Goal: Feedback & Contribution: Contribute content

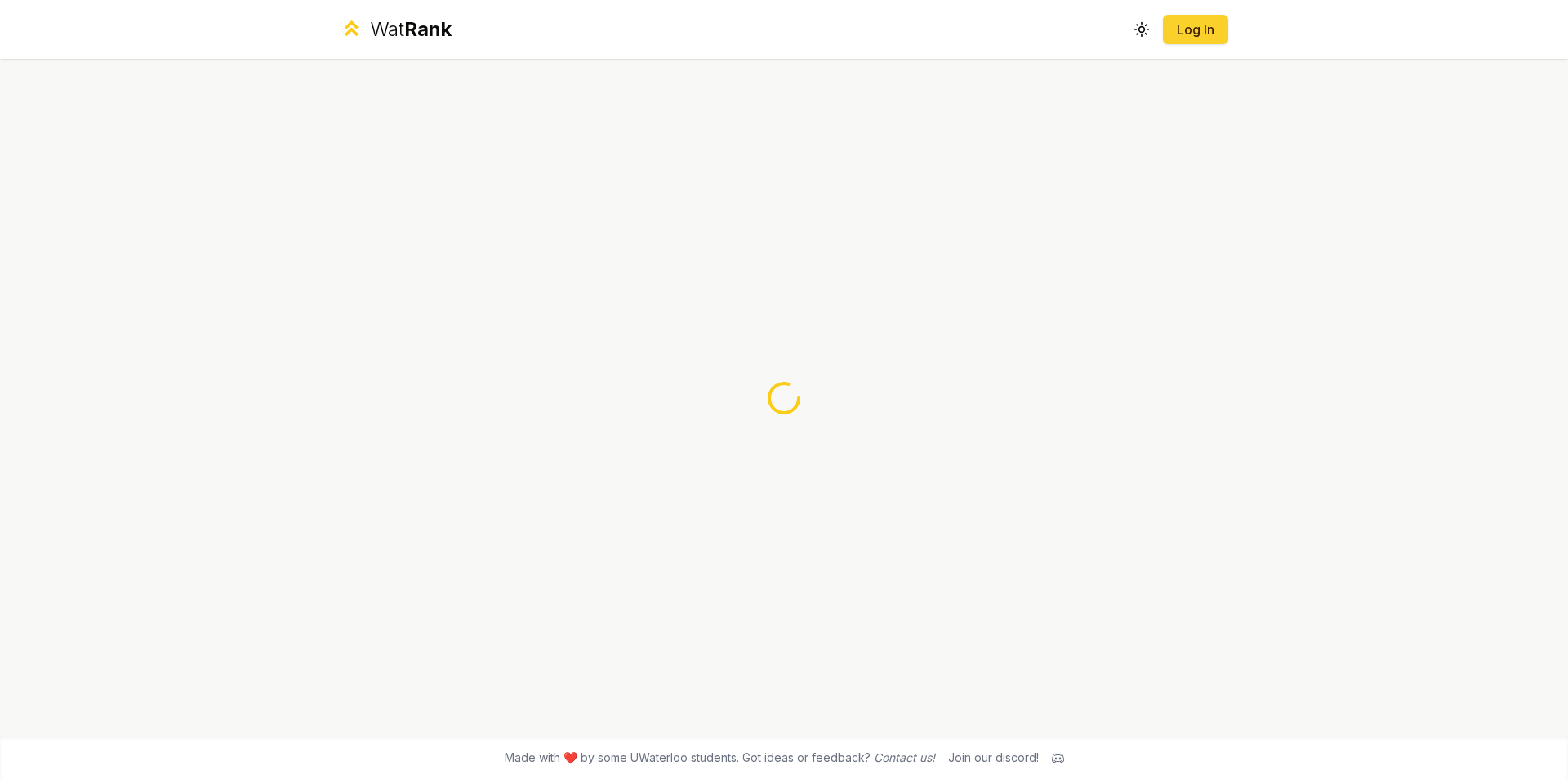
click at [1220, 33] on button "Log In" at bounding box center [1196, 30] width 66 height 30
click at [1202, 28] on link "Log In" at bounding box center [1195, 30] width 39 height 20
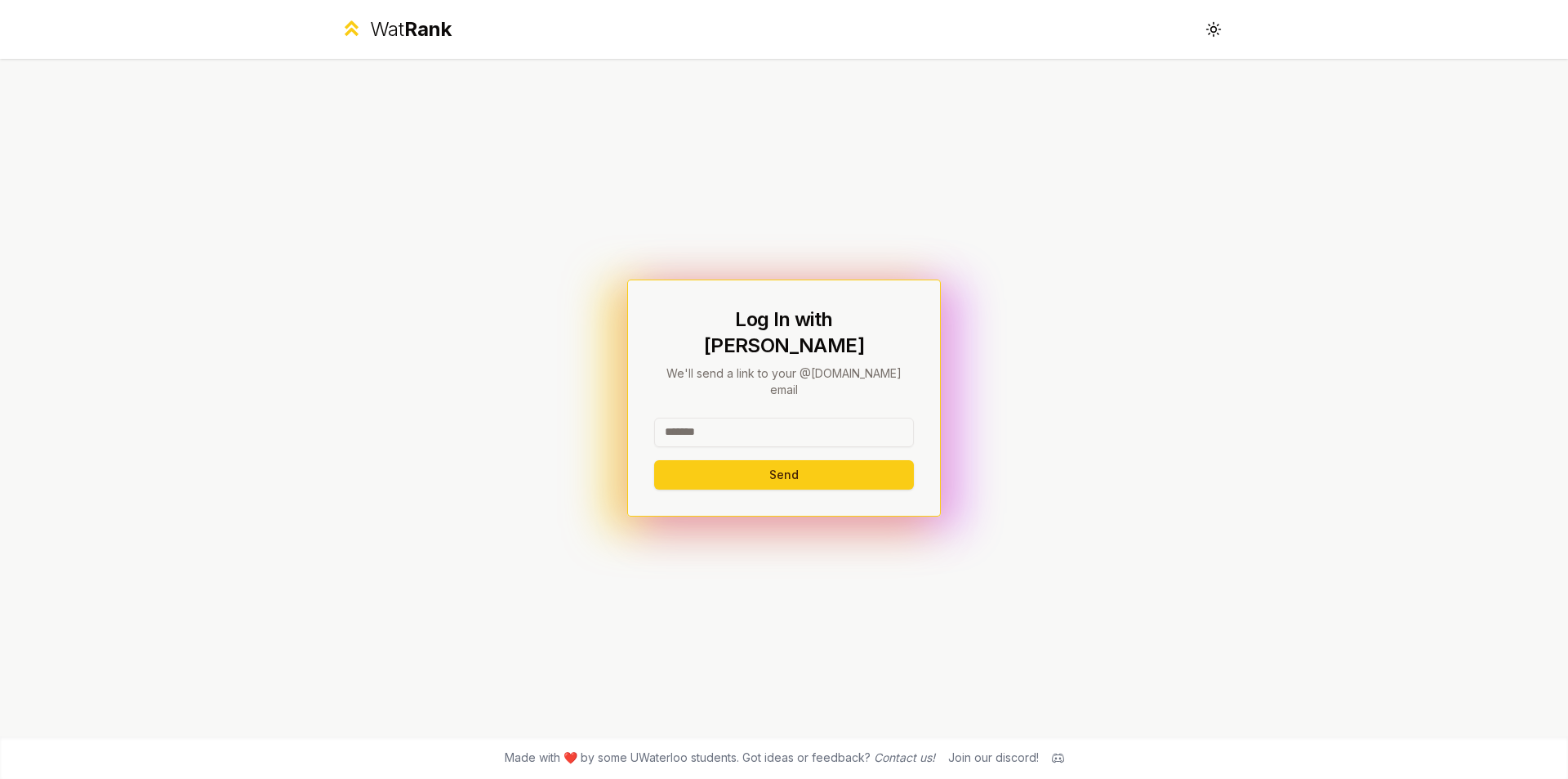
click at [796, 417] on input at bounding box center [784, 432] width 259 height 30
drag, startPoint x: 846, startPoint y: 411, endPoint x: 723, endPoint y: 423, distance: 123.6
click at [723, 423] on input "**********" at bounding box center [784, 432] width 259 height 30
type input "********"
click at [695, 460] on button "Send" at bounding box center [784, 475] width 259 height 30
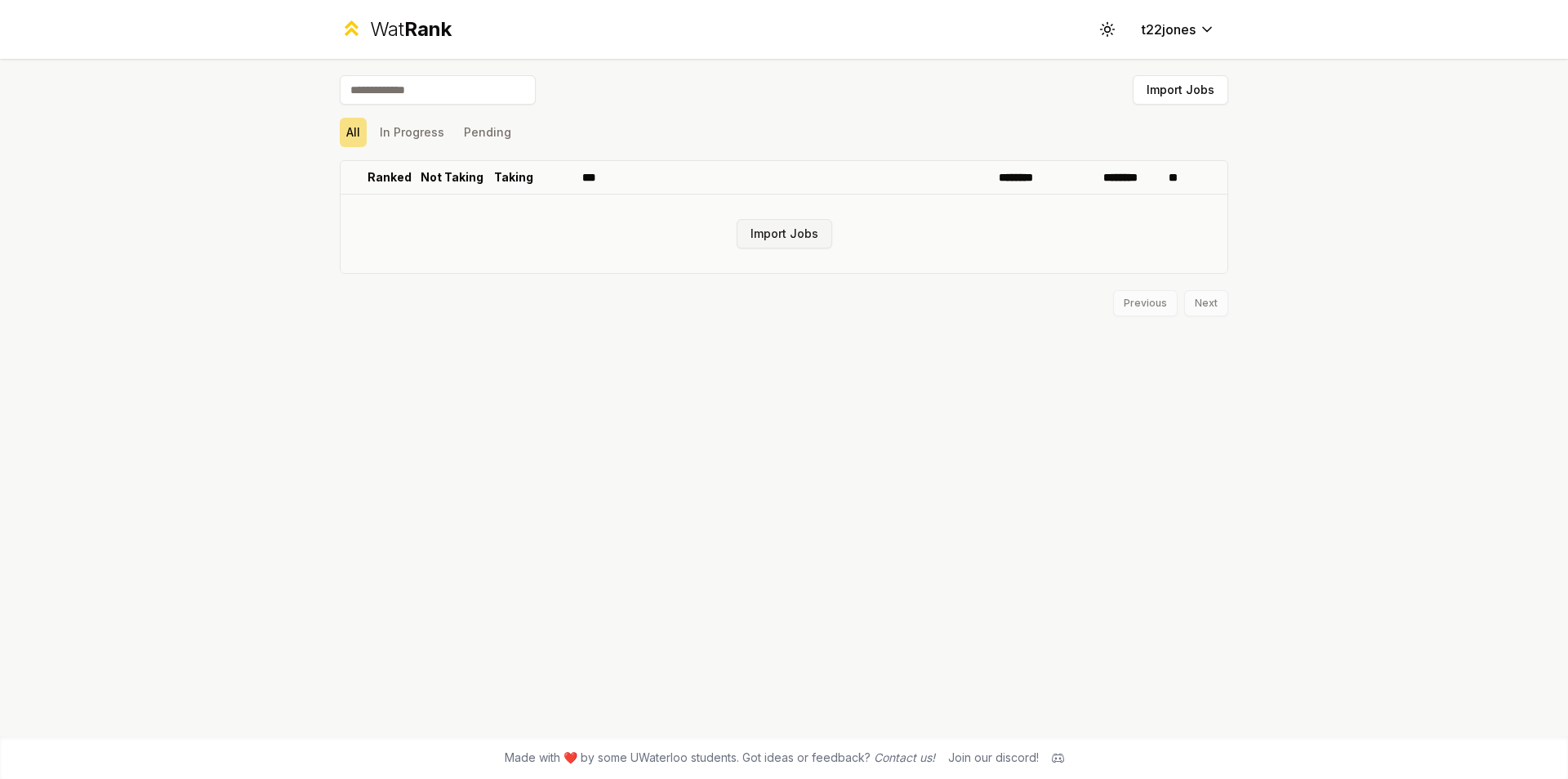
click at [783, 238] on button "Import Jobs" at bounding box center [784, 234] width 95 height 30
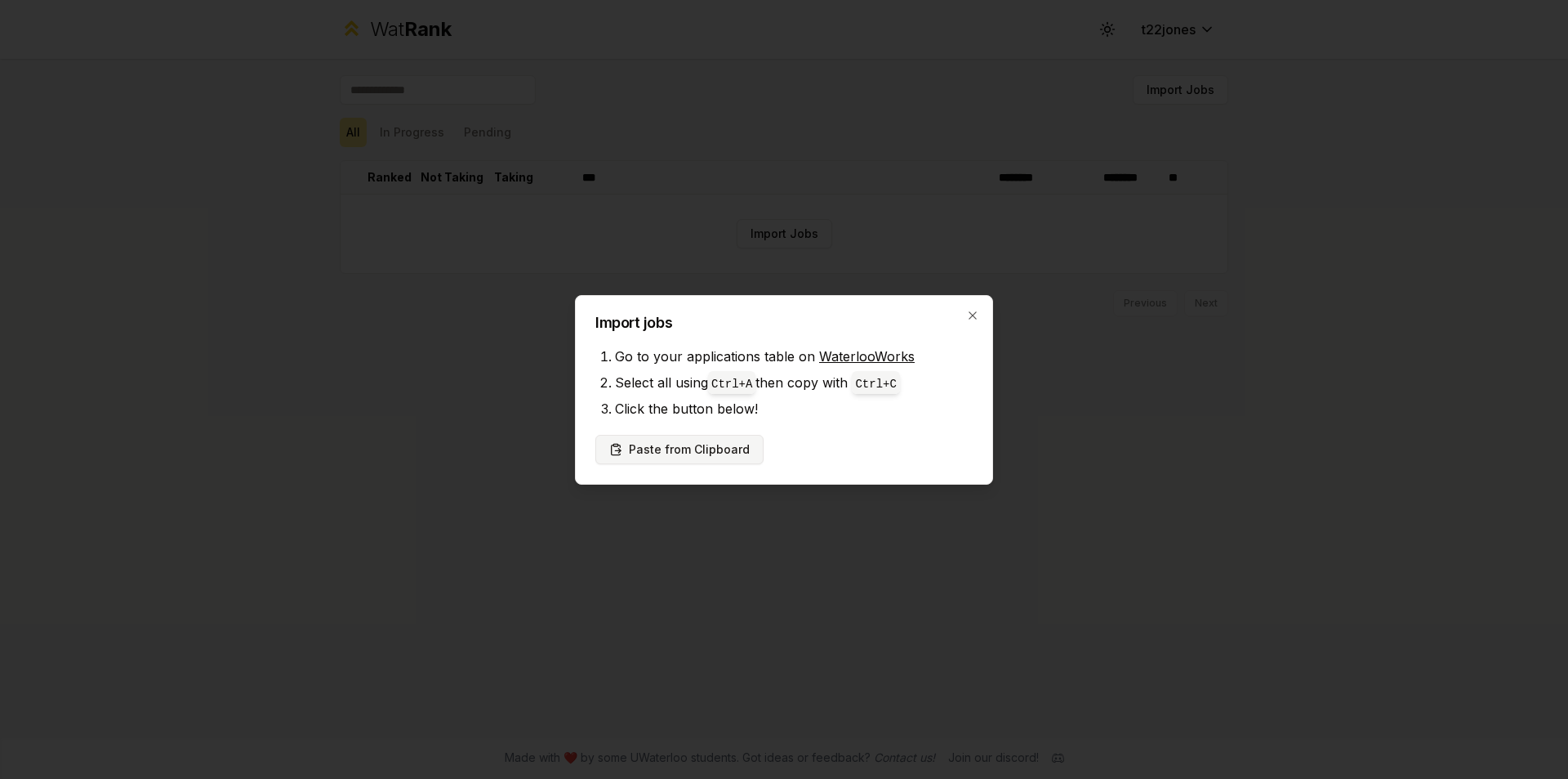
click at [705, 453] on button "Paste from Clipboard" at bounding box center [678, 449] width 168 height 30
click at [688, 453] on button "Paste from Clipboard" at bounding box center [678, 449] width 168 height 30
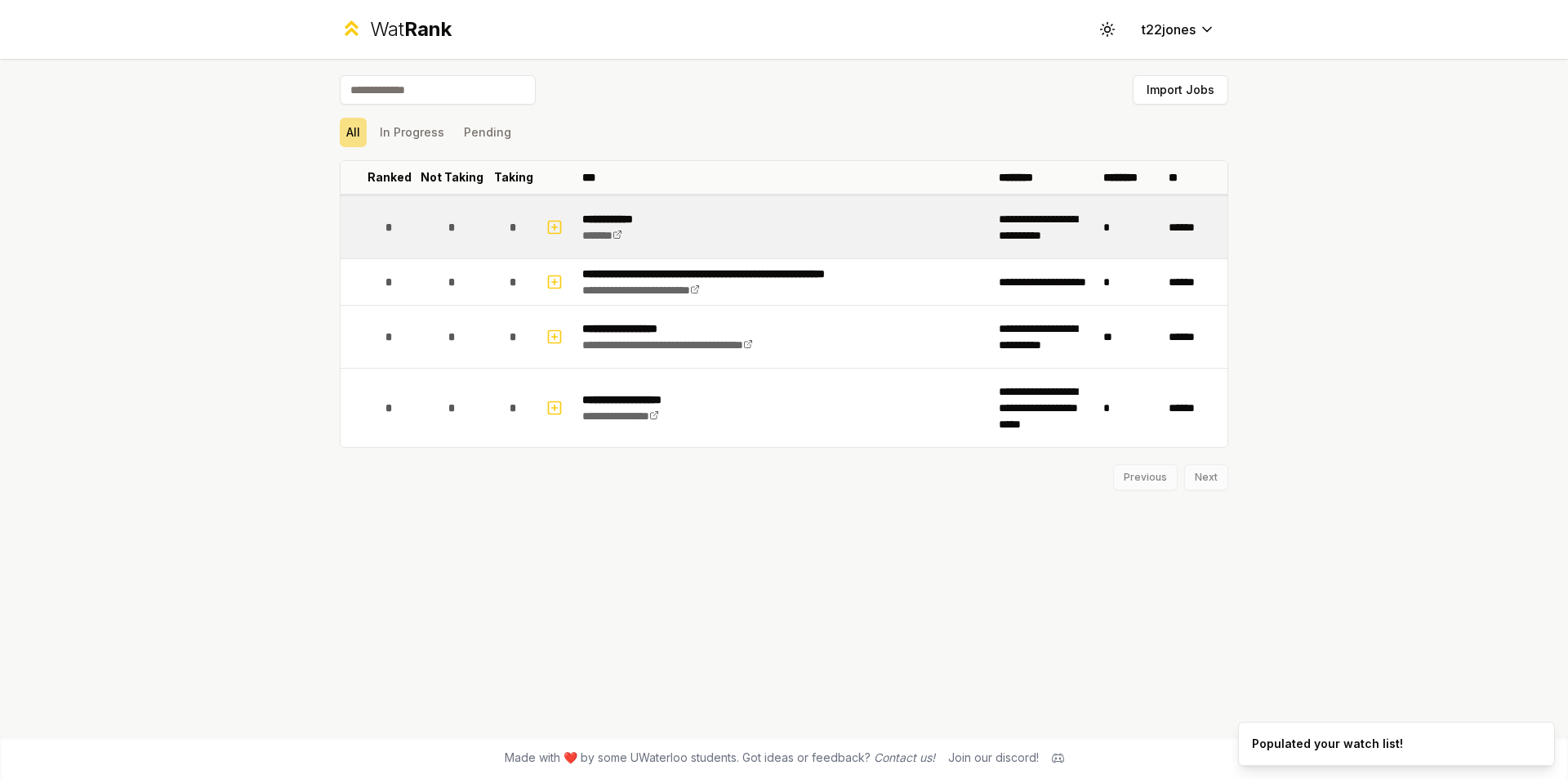
click at [392, 228] on span "*" at bounding box center [388, 227] width 7 height 16
click at [550, 228] on icon "button" at bounding box center [554, 228] width 16 height 20
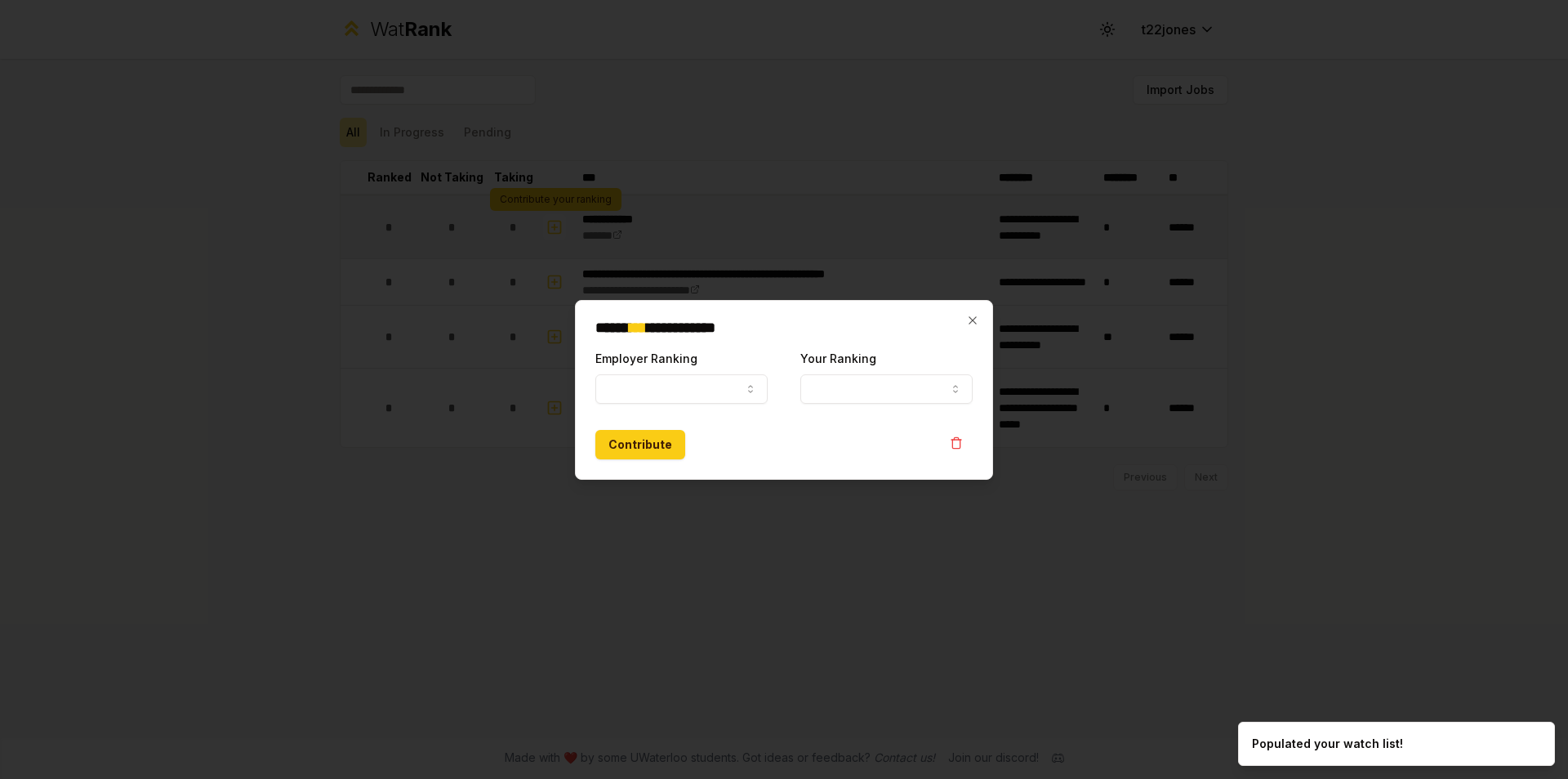
select select
click at [750, 389] on icon "button" at bounding box center [750, 389] width 13 height 13
select select "******"
click at [946, 386] on button "Your Ranking" at bounding box center [886, 390] width 172 height 30
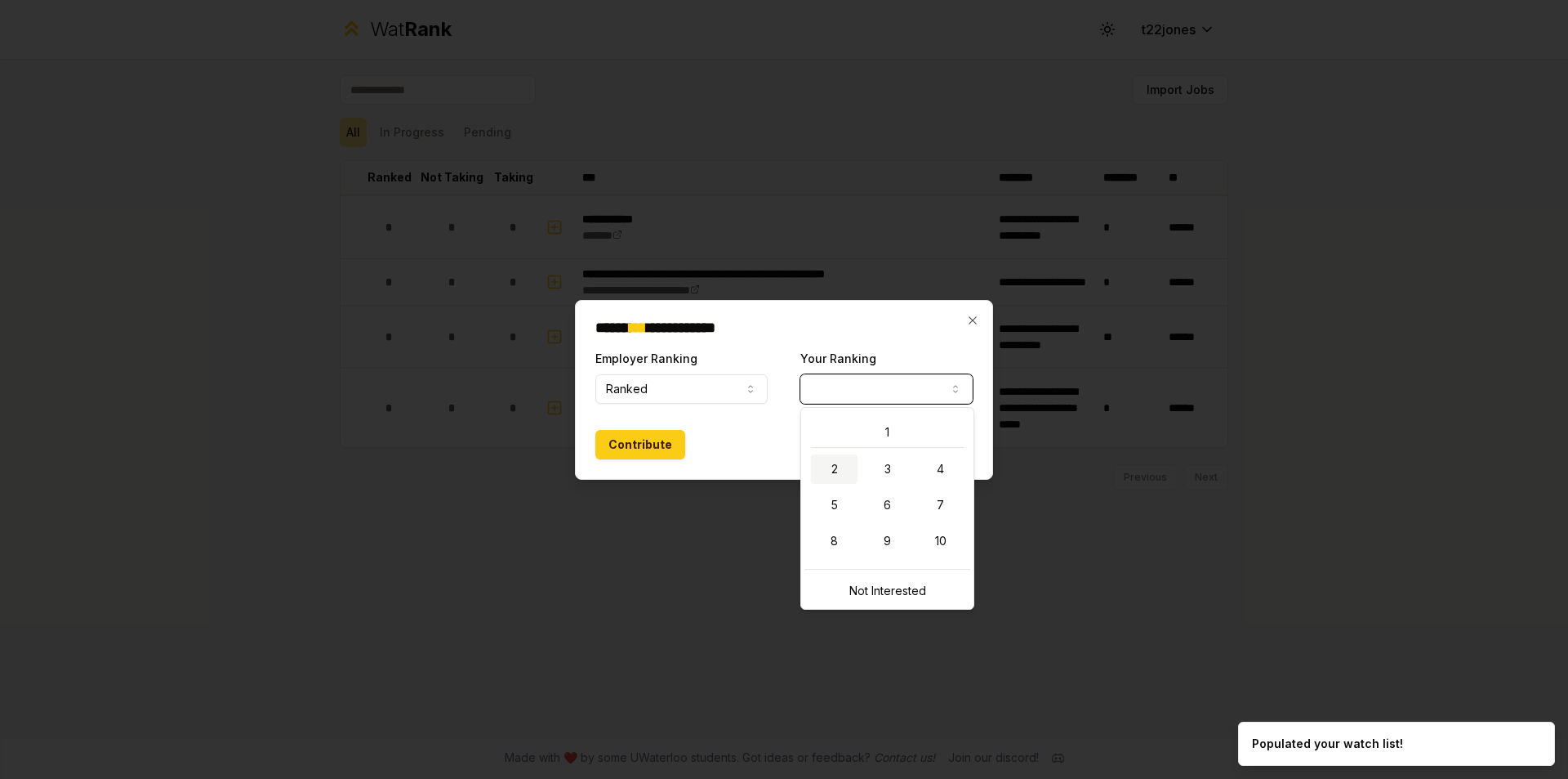
select select "*"
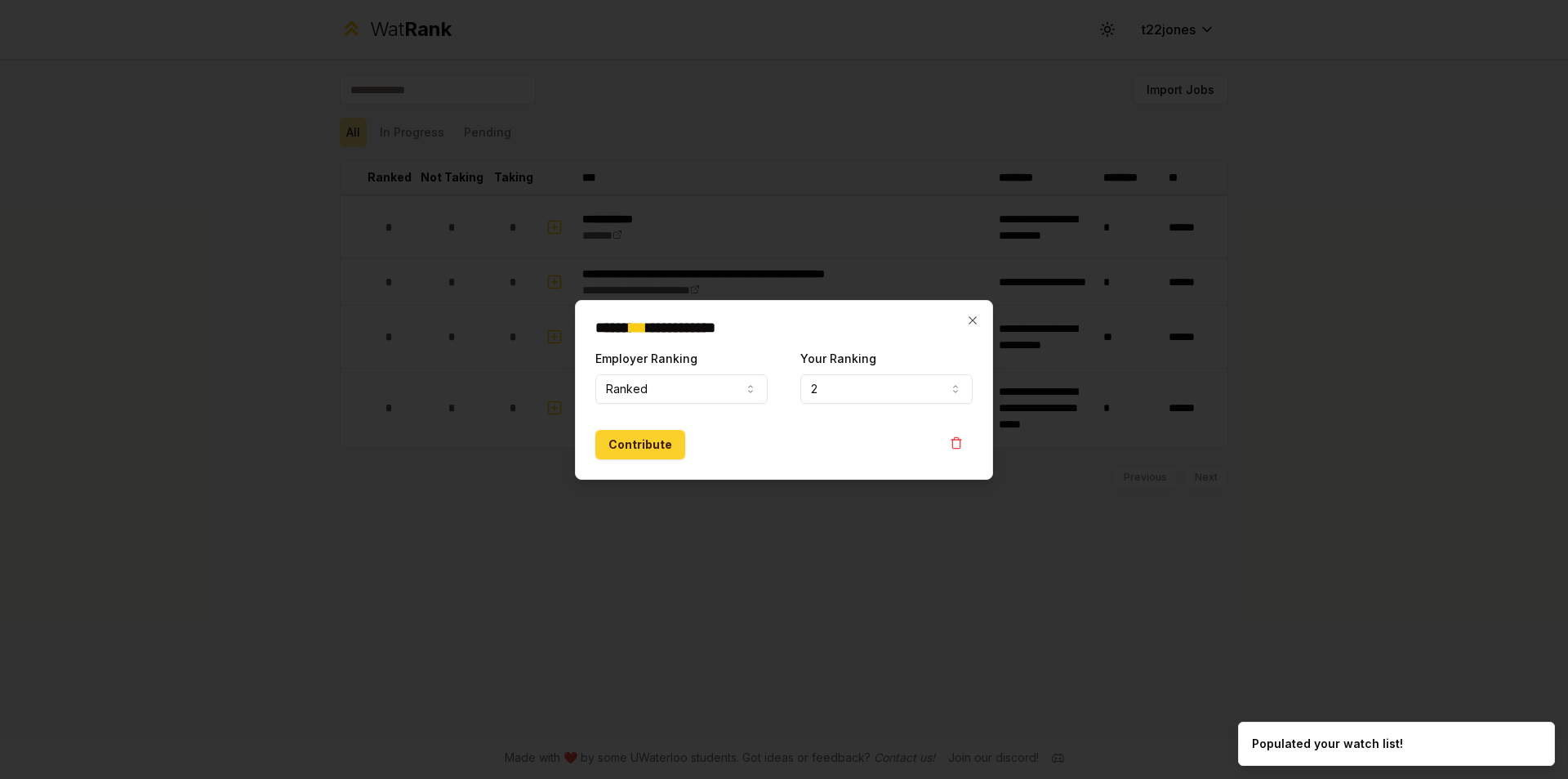
click at [659, 449] on button "Contribute" at bounding box center [640, 444] width 89 height 30
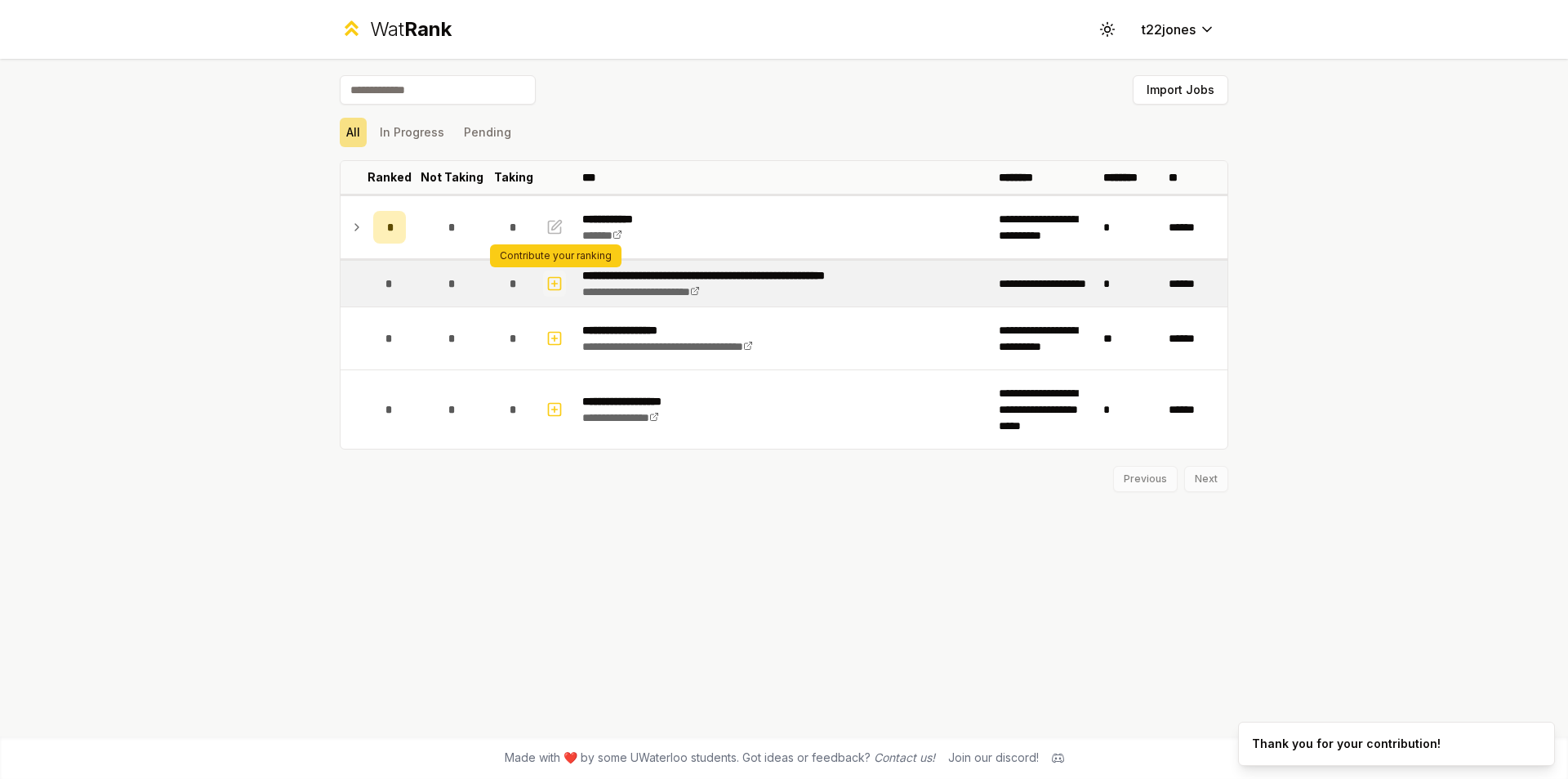
click at [551, 282] on icon "button" at bounding box center [554, 283] width 16 height 20
select select
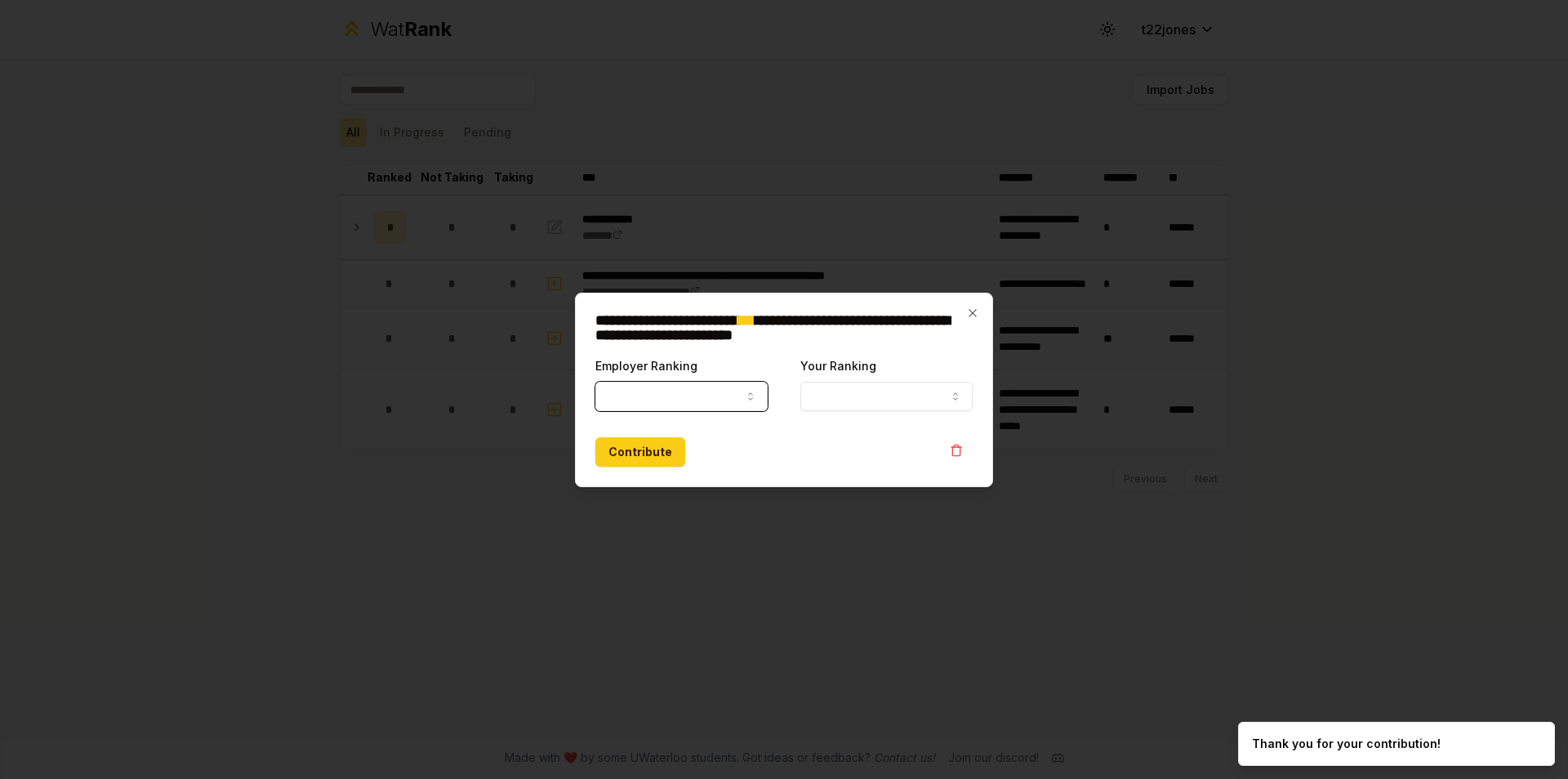
click at [755, 392] on icon "button" at bounding box center [750, 395] width 13 height 13
select select "******"
click at [902, 392] on button "Your Ranking" at bounding box center [886, 396] width 172 height 30
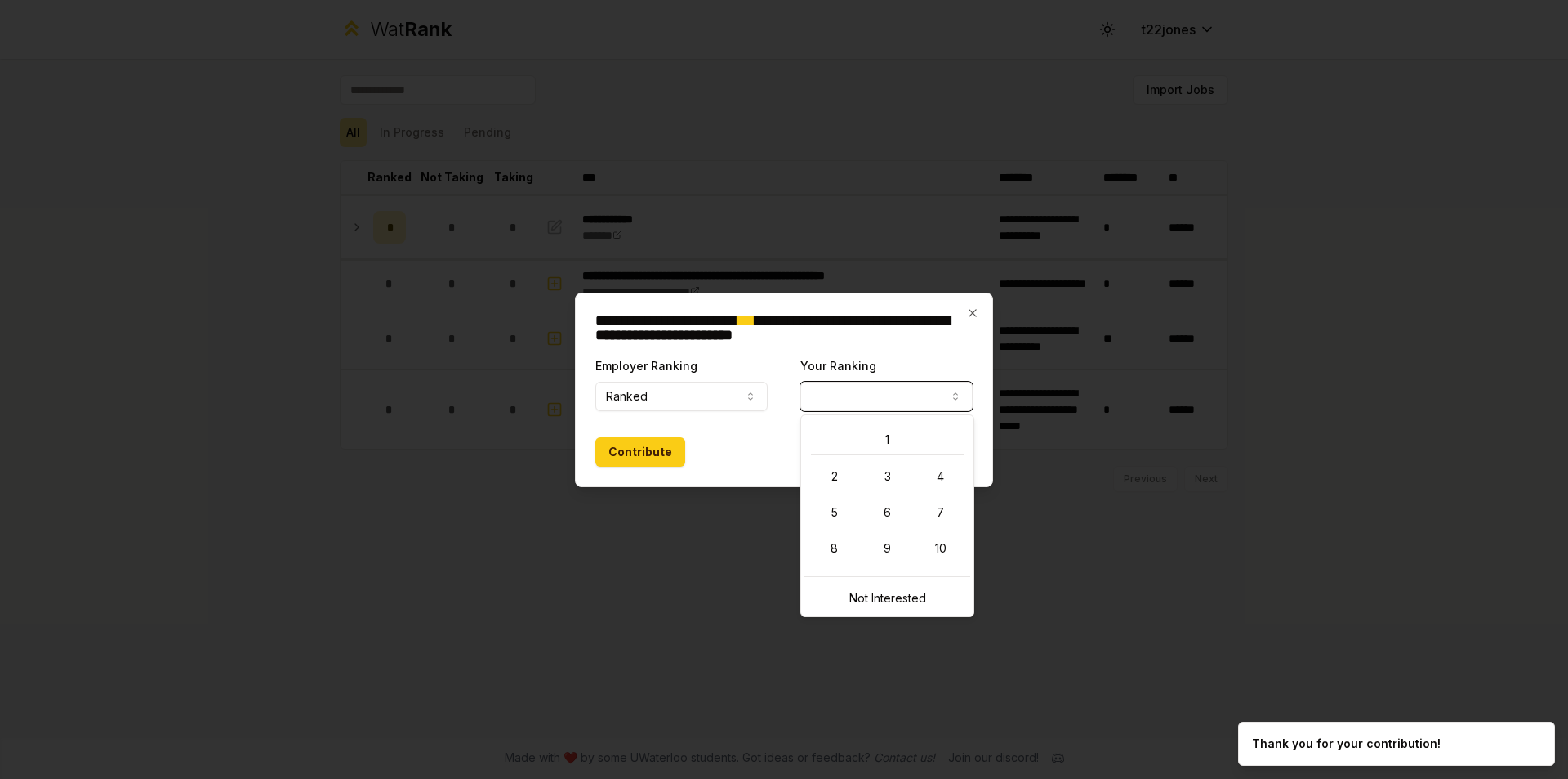
select select "*"
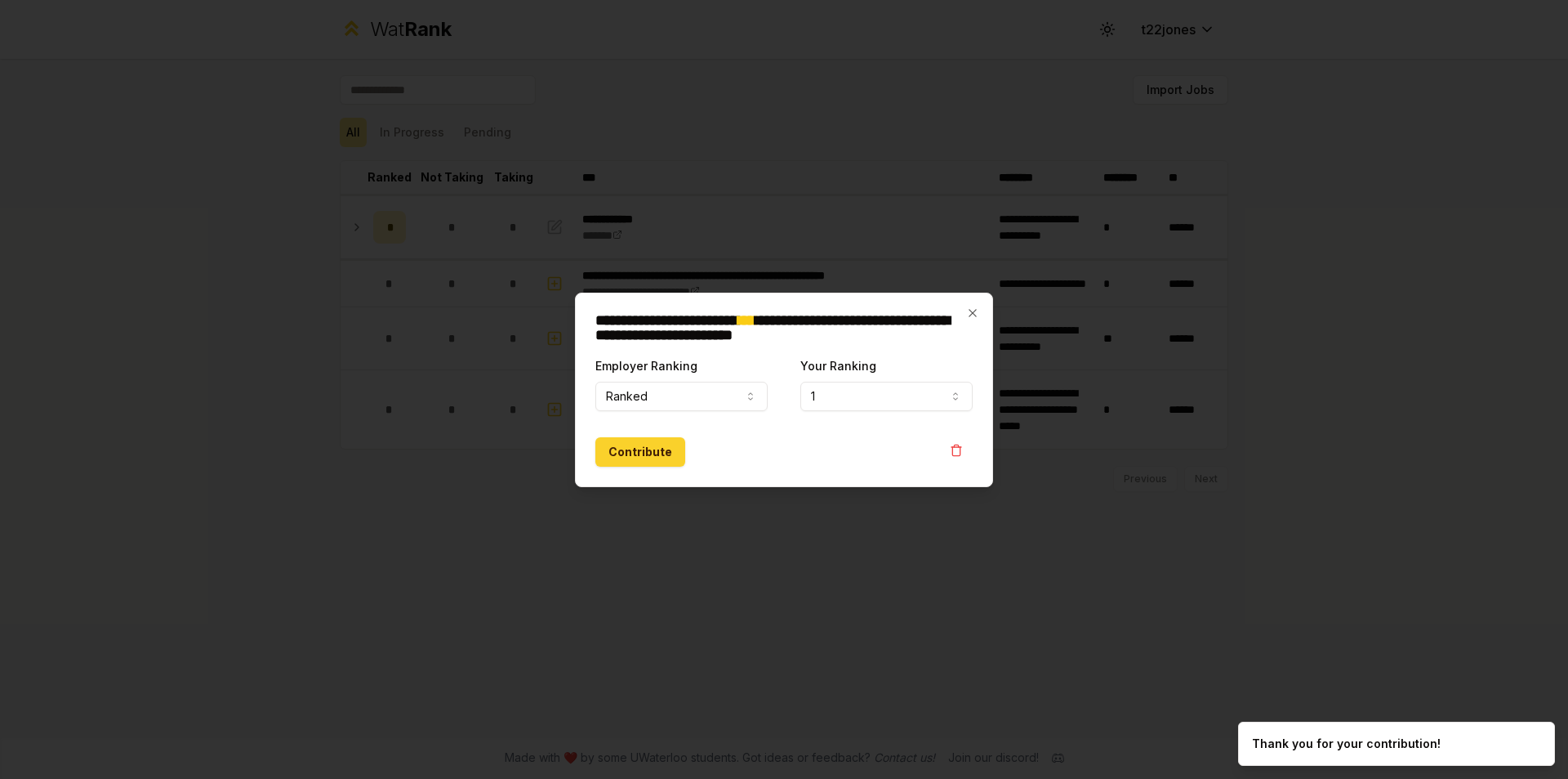
click at [640, 448] on button "Contribute" at bounding box center [640, 452] width 89 height 30
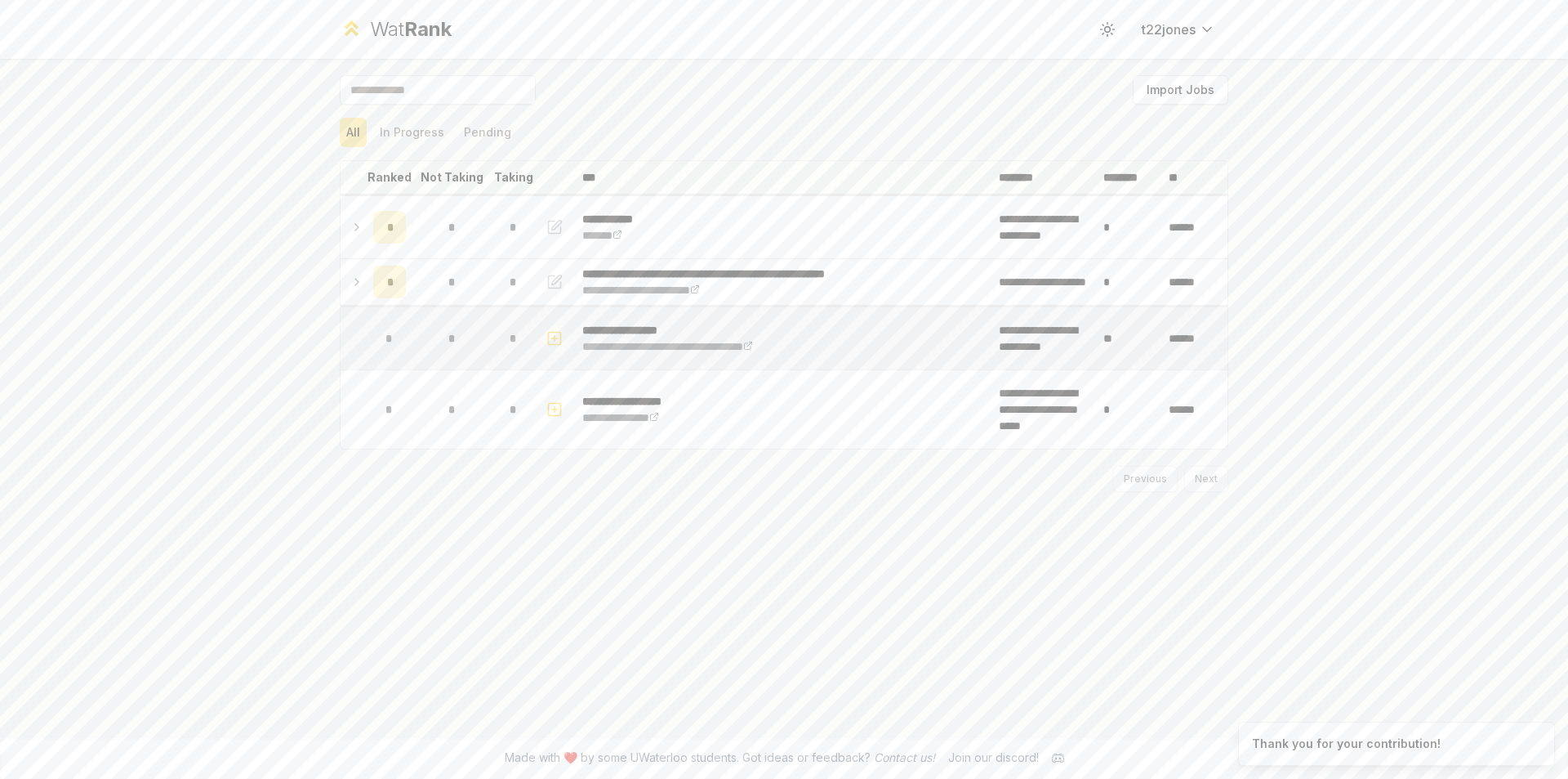
click at [556, 338] on icon "button" at bounding box center [555, 338] width 6 height 0
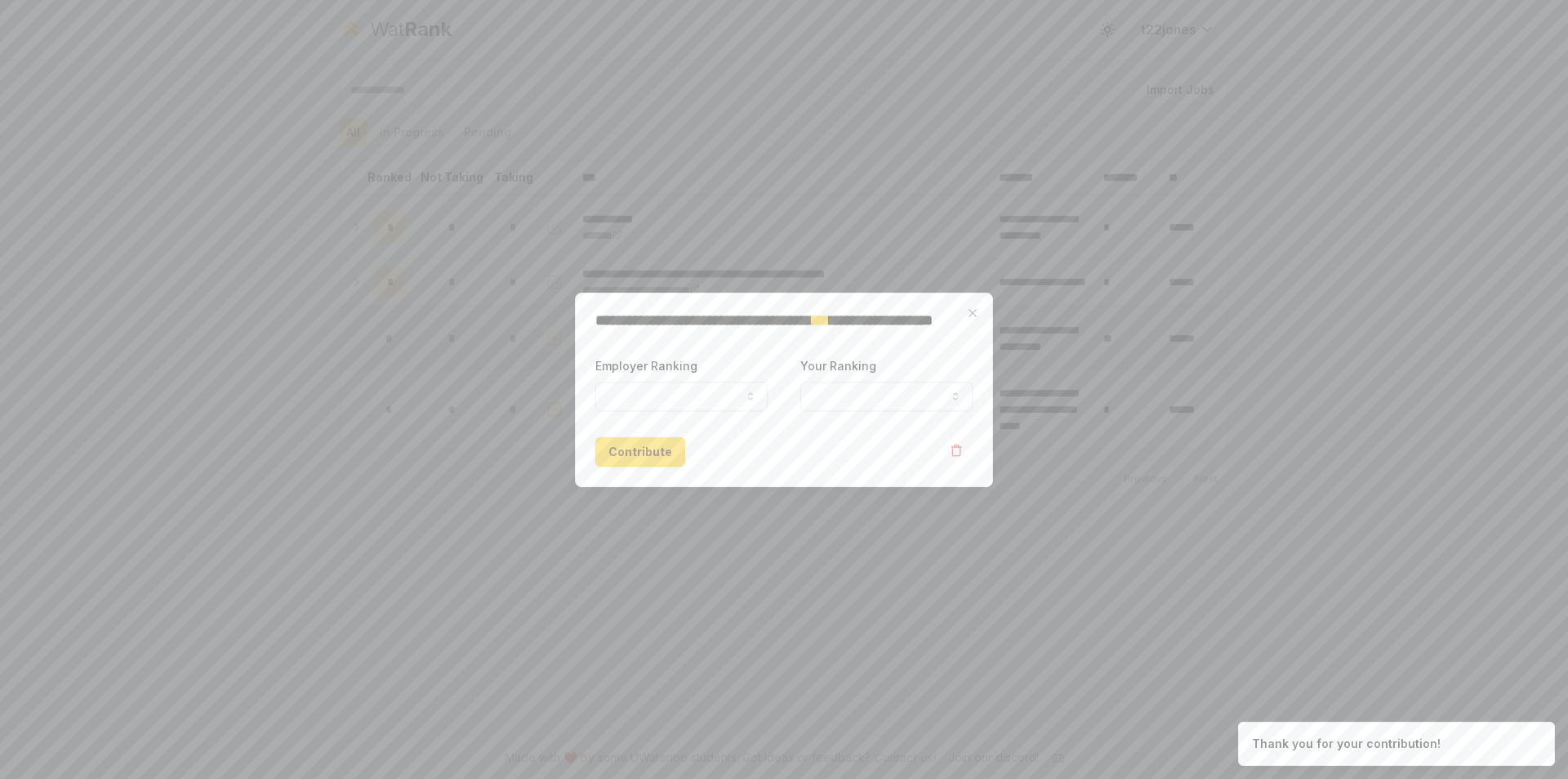
select select
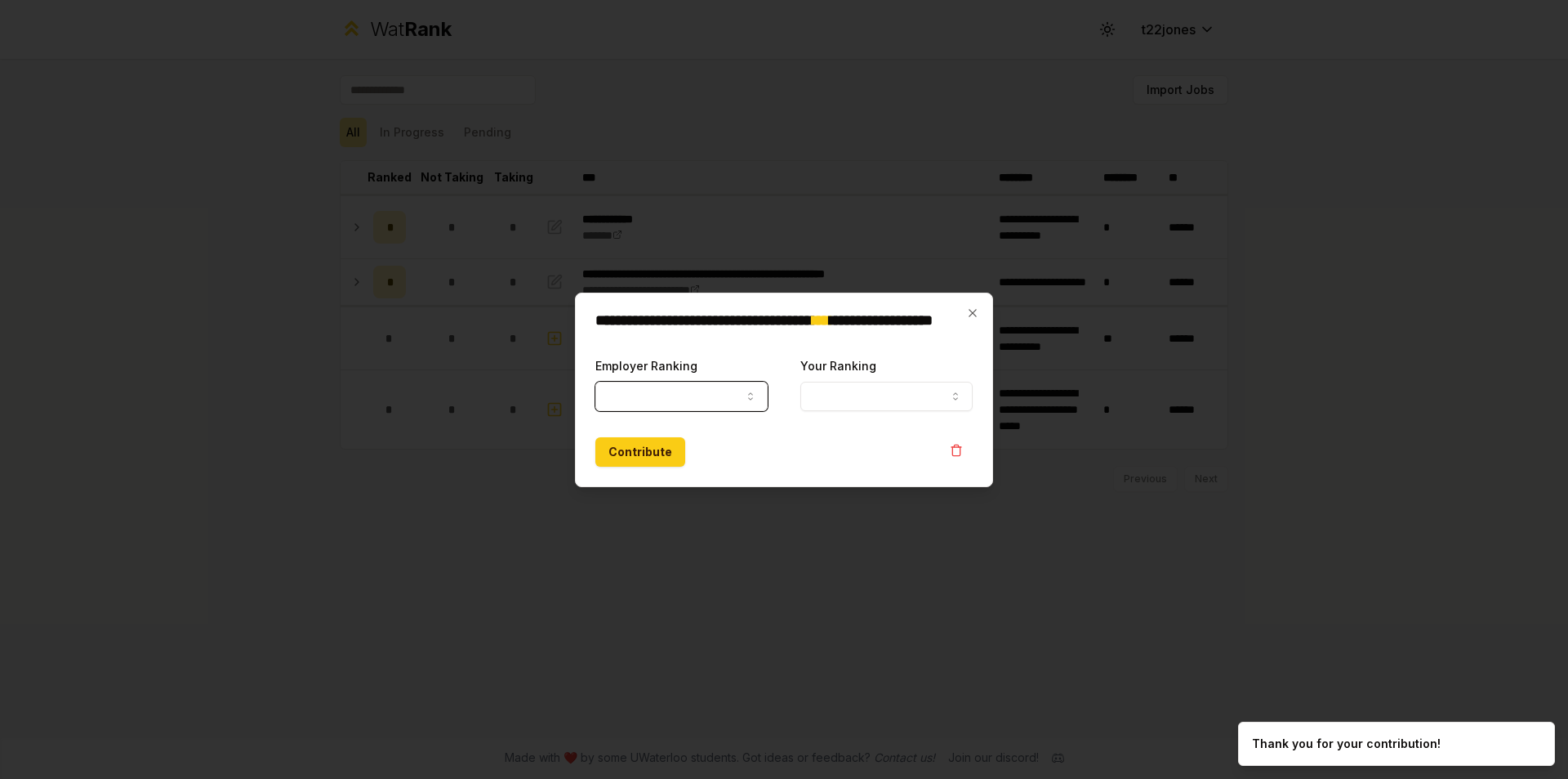
click at [748, 392] on icon "button" at bounding box center [750, 395] width 13 height 13
click at [655, 359] on label "Employer Ranking" at bounding box center [645, 366] width 102 height 14
click at [655, 382] on button "Employer Ranking" at bounding box center [680, 396] width 172 height 30
click at [947, 448] on button "button" at bounding box center [955, 450] width 33 height 26
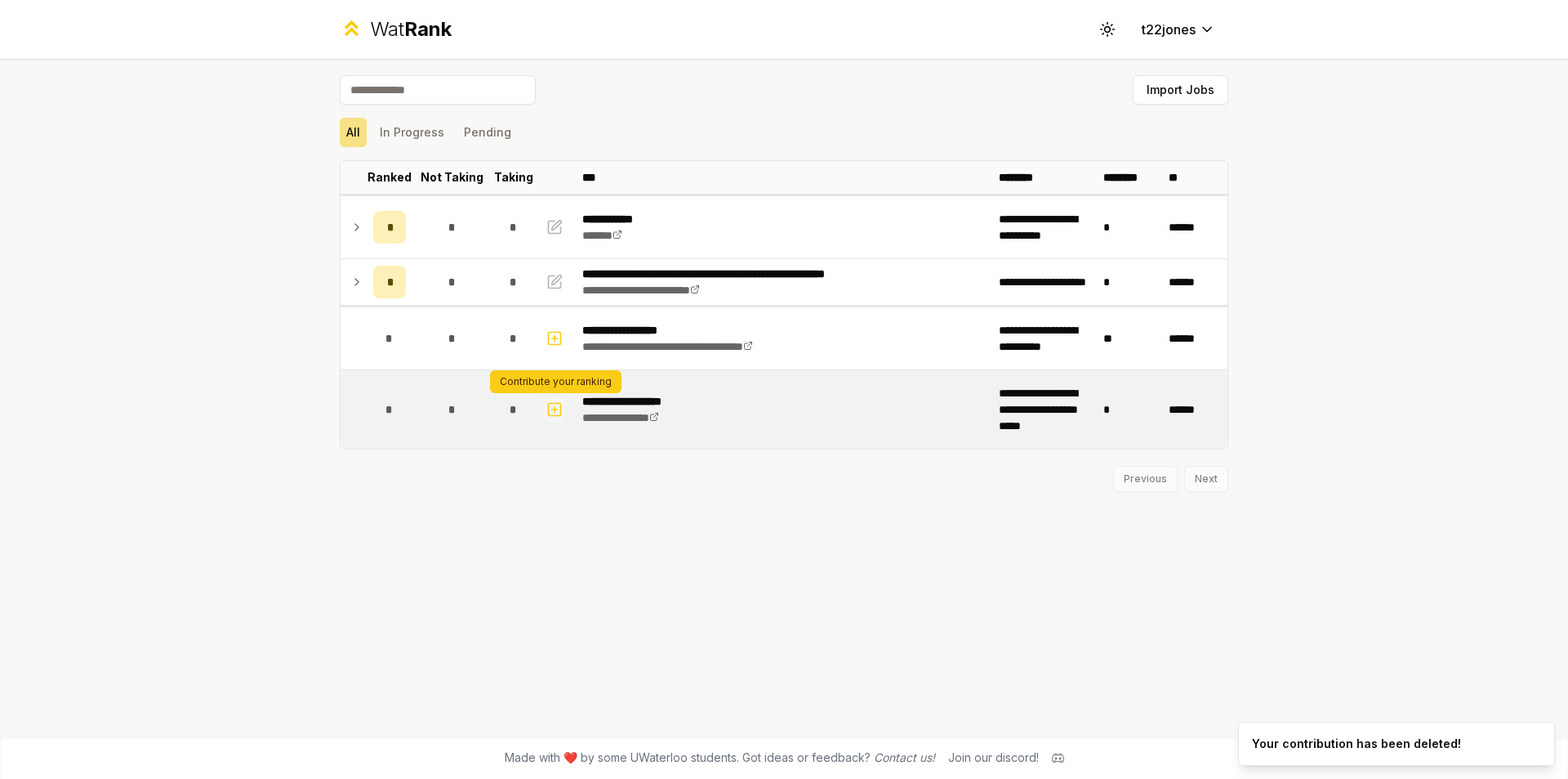
click at [559, 406] on icon "button" at bounding box center [554, 409] width 16 height 20
select select
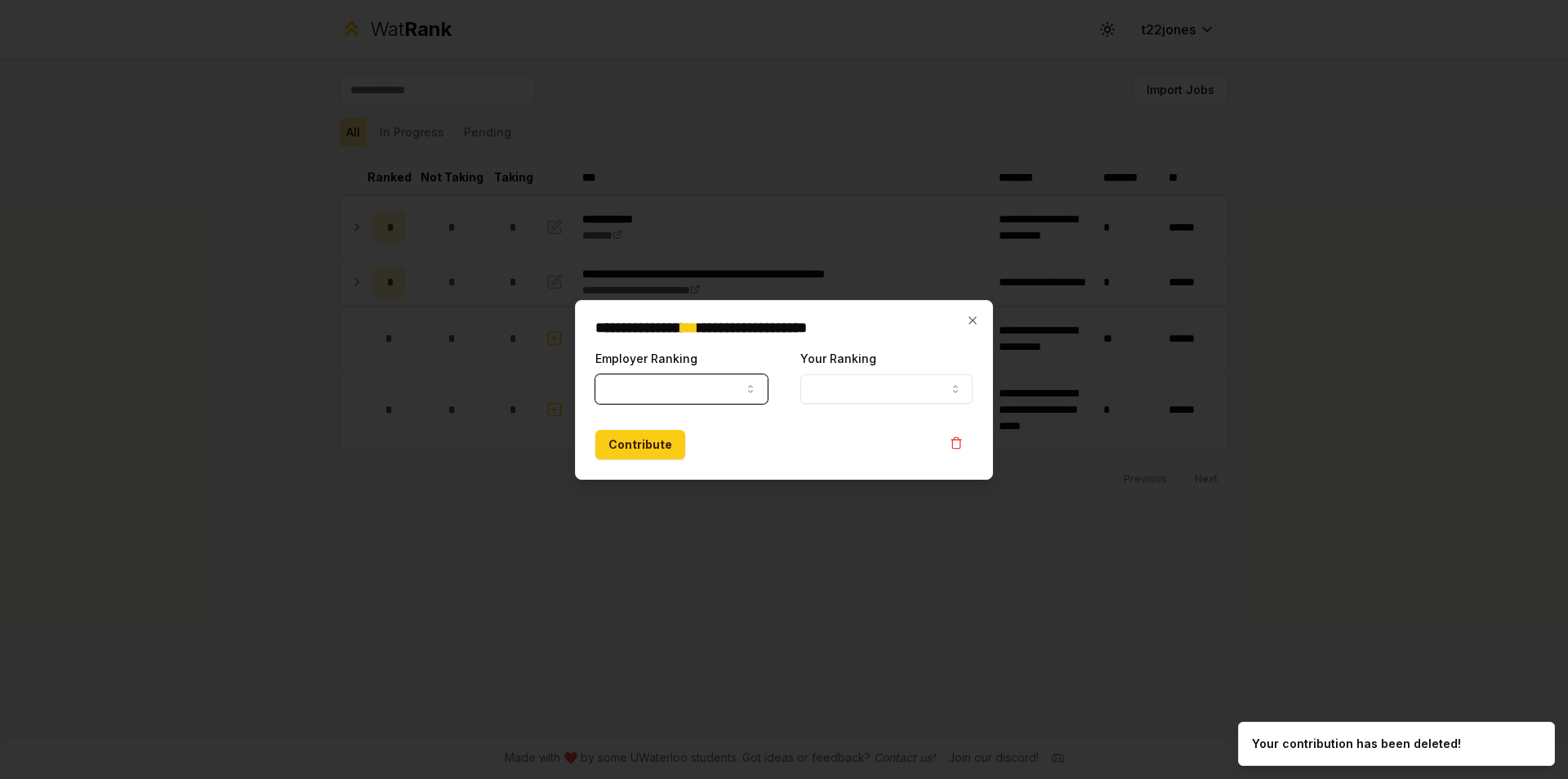
click at [747, 395] on button "Employer Ranking" at bounding box center [680, 390] width 172 height 30
select select "******"
click at [935, 399] on button "Your Ranking" at bounding box center [886, 390] width 172 height 30
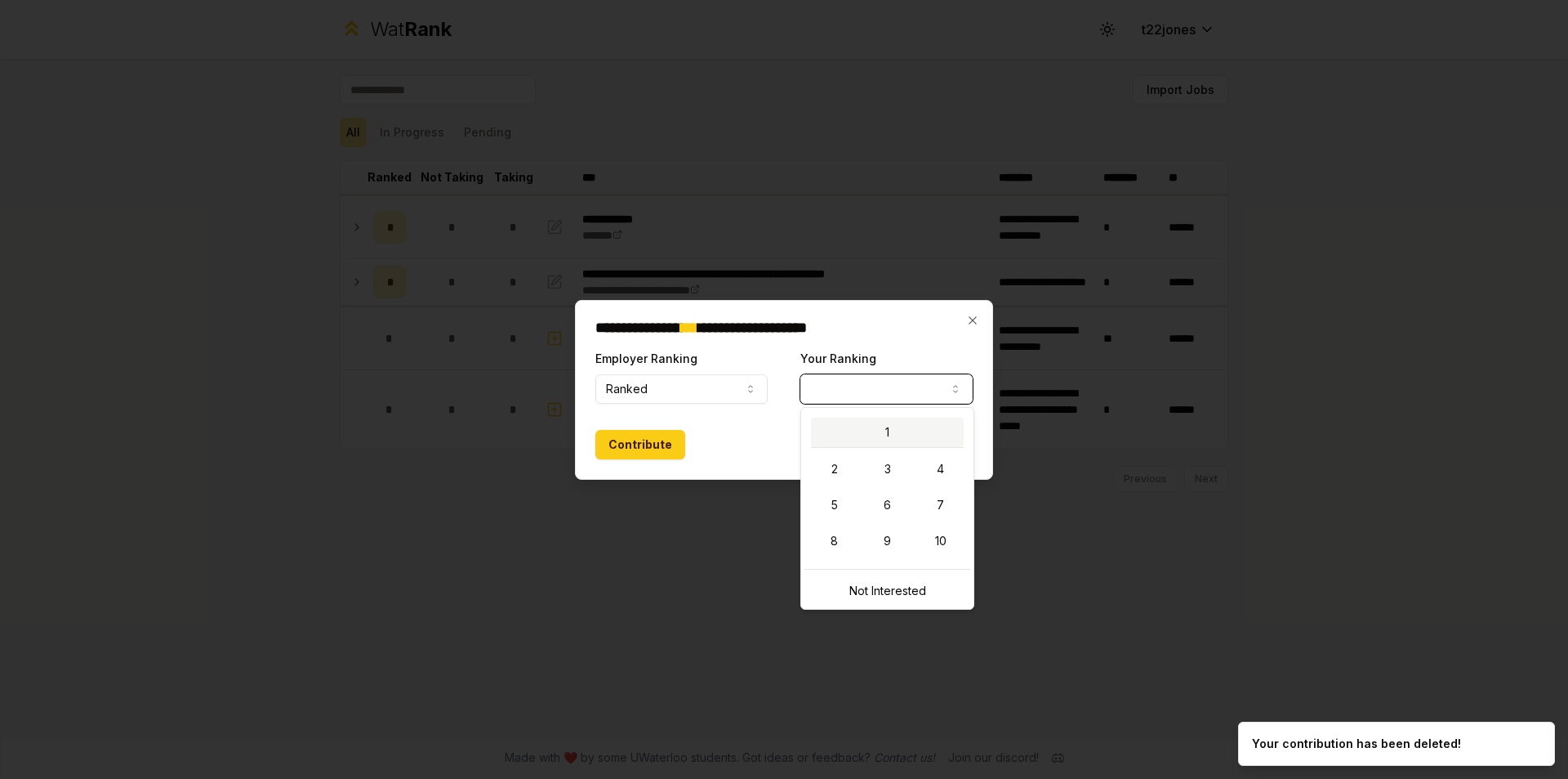
select select "*"
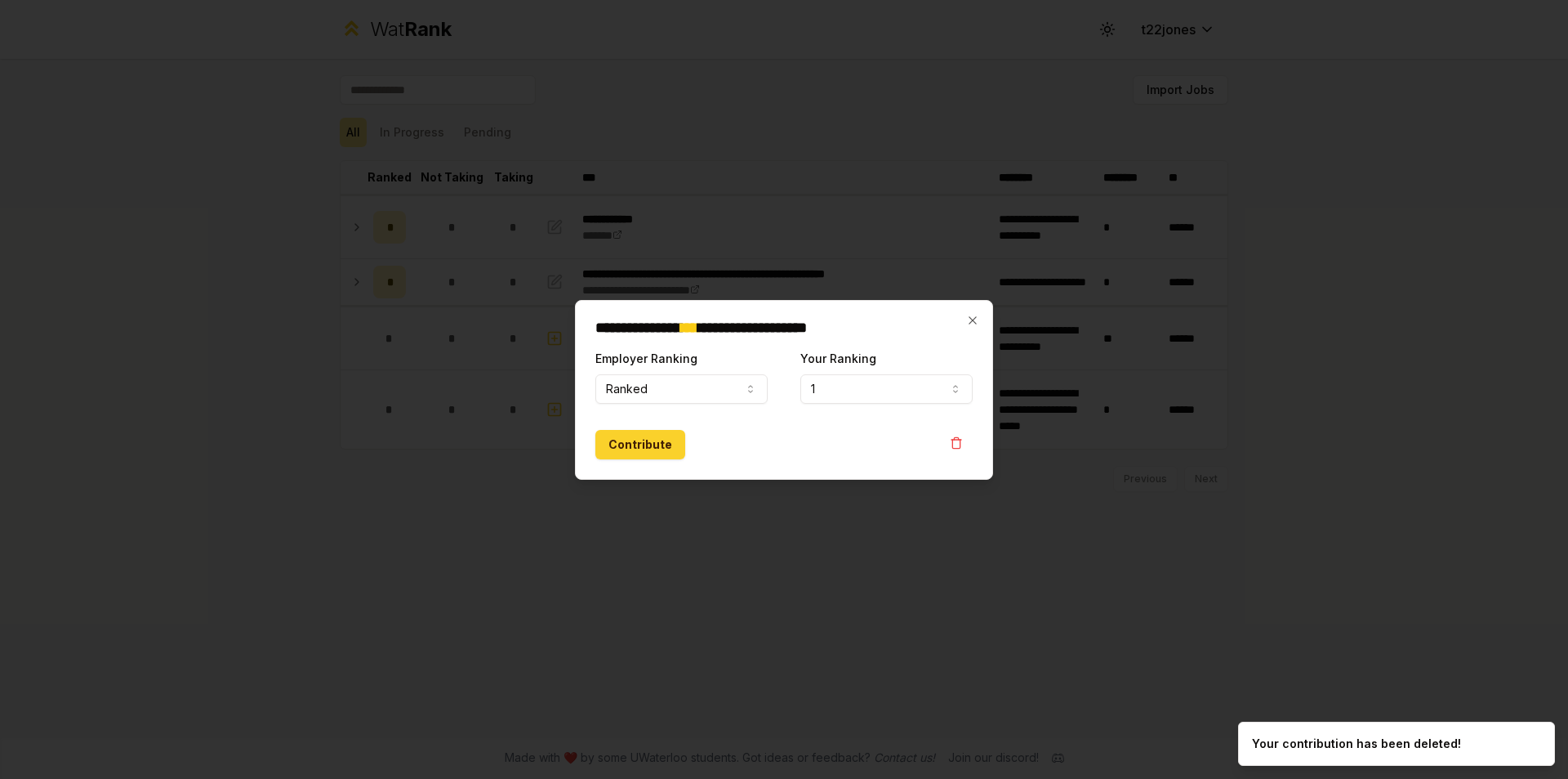
click at [618, 449] on button "Contribute" at bounding box center [640, 444] width 89 height 30
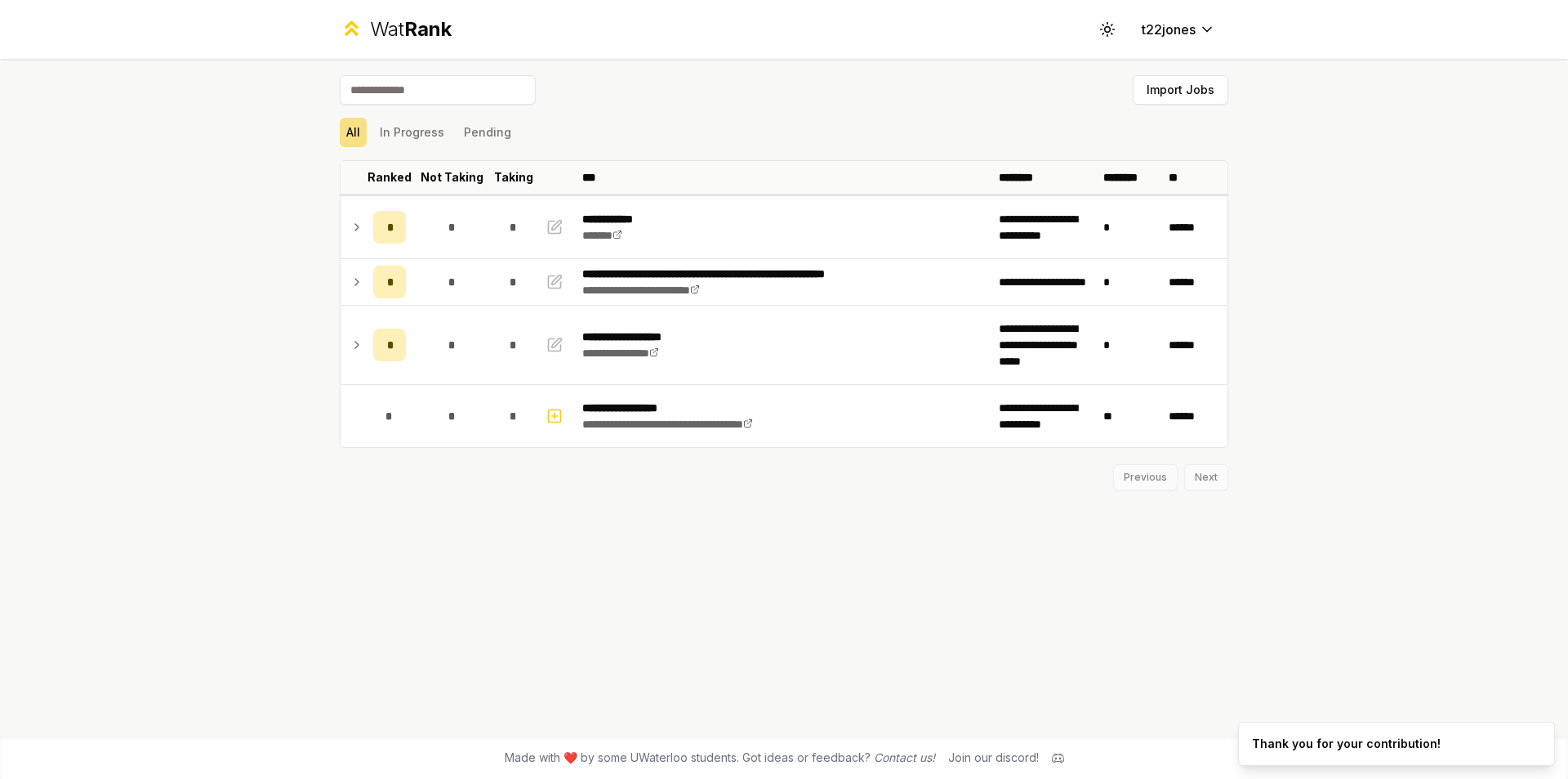
click at [879, 628] on div "**********" at bounding box center [784, 397] width 940 height 678
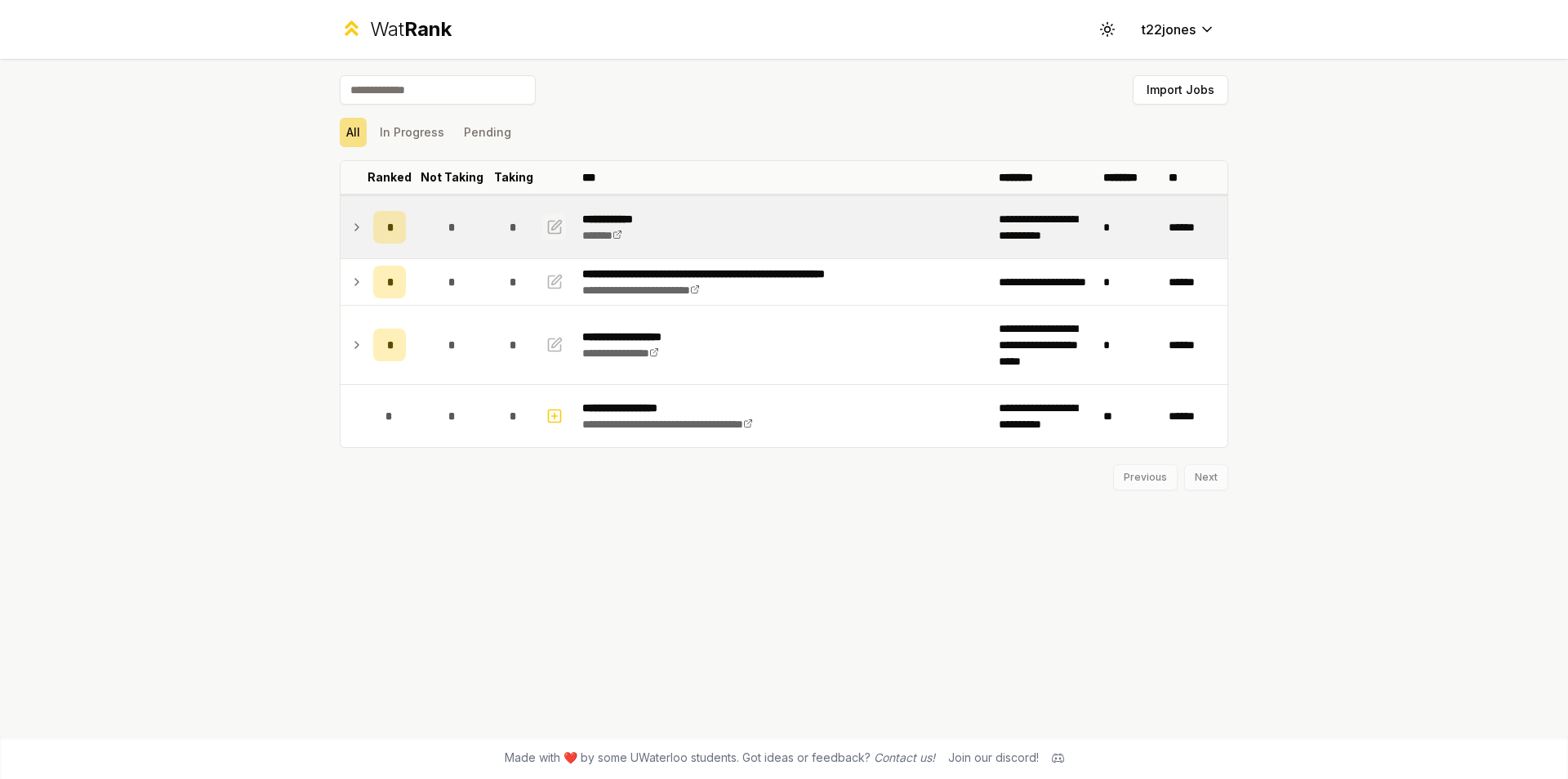
click at [558, 225] on icon "button" at bounding box center [557, 225] width 10 height 10
select select "******"
select select "*"
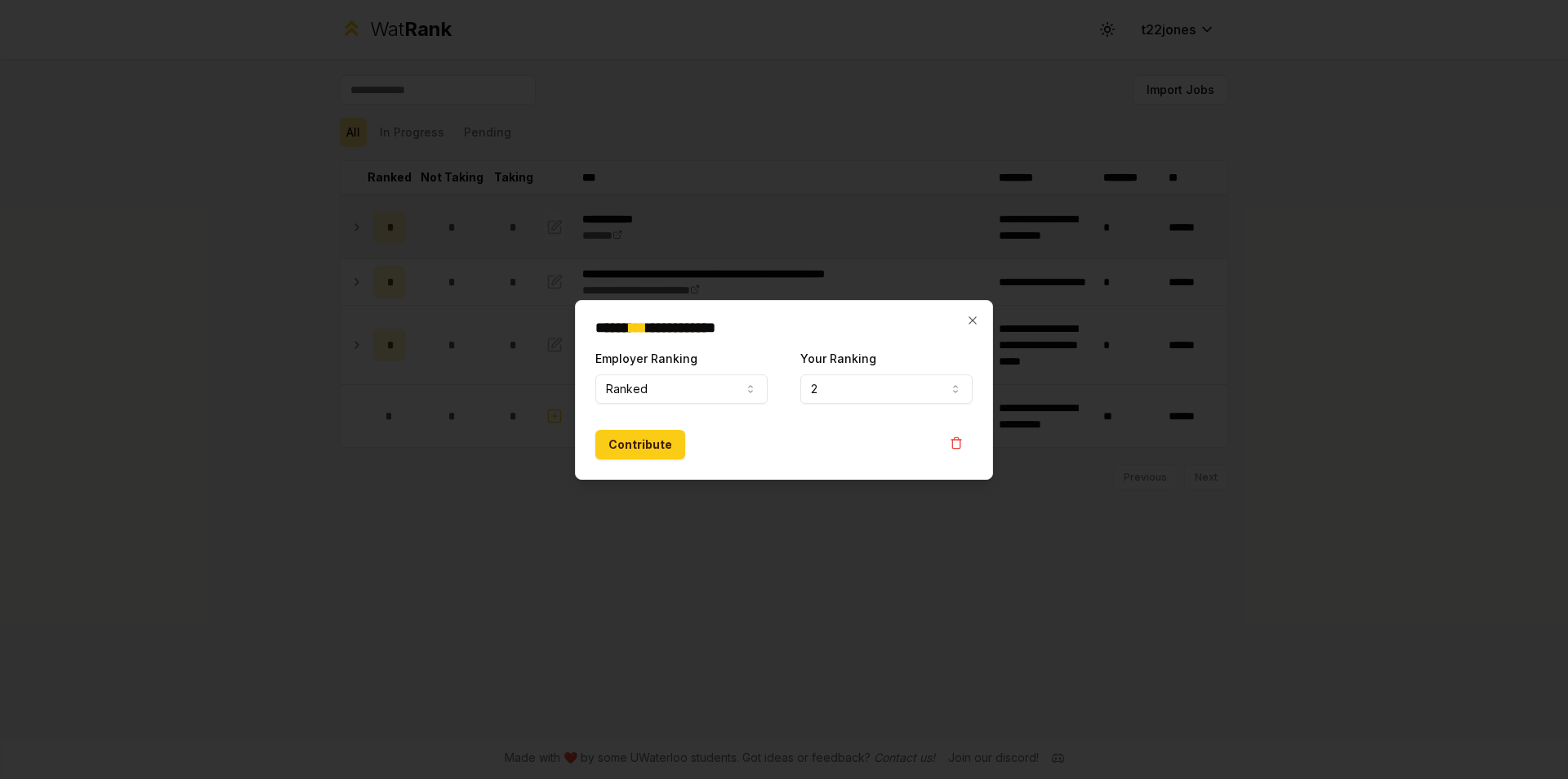
click at [558, 225] on div at bounding box center [784, 390] width 1568 height 779
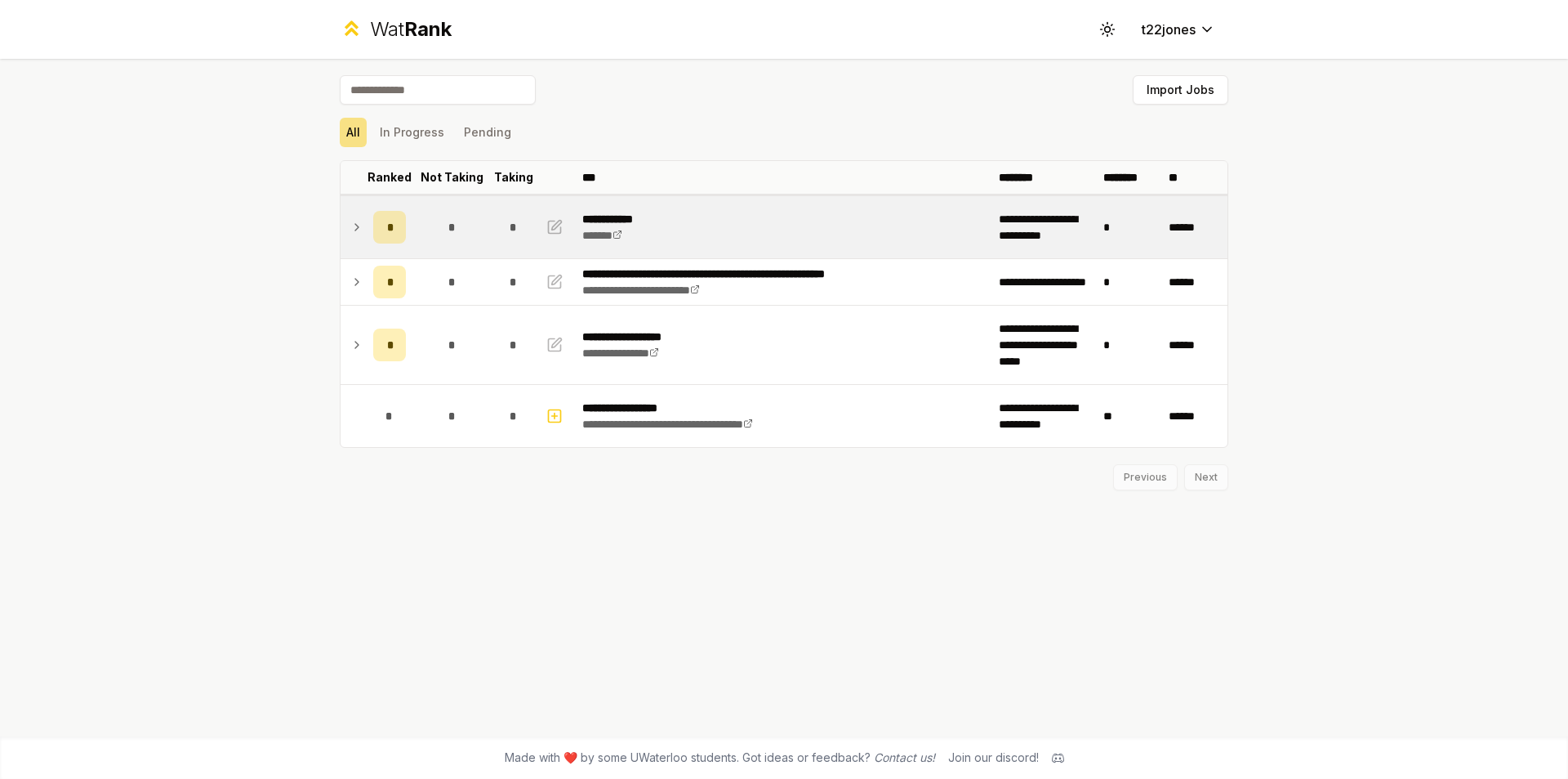
click at [352, 234] on icon at bounding box center [356, 228] width 13 height 20
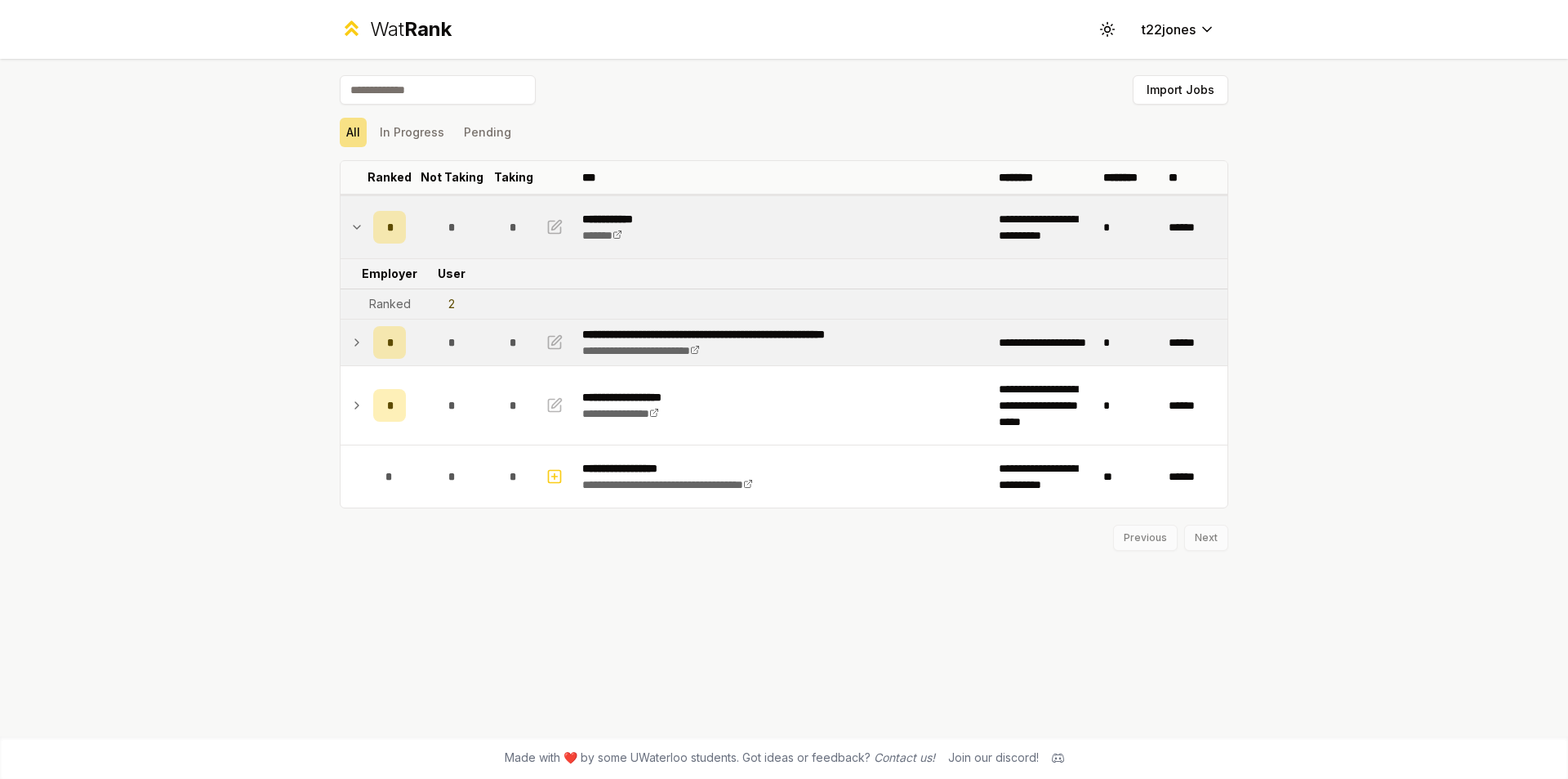
click at [353, 348] on icon at bounding box center [356, 343] width 13 height 20
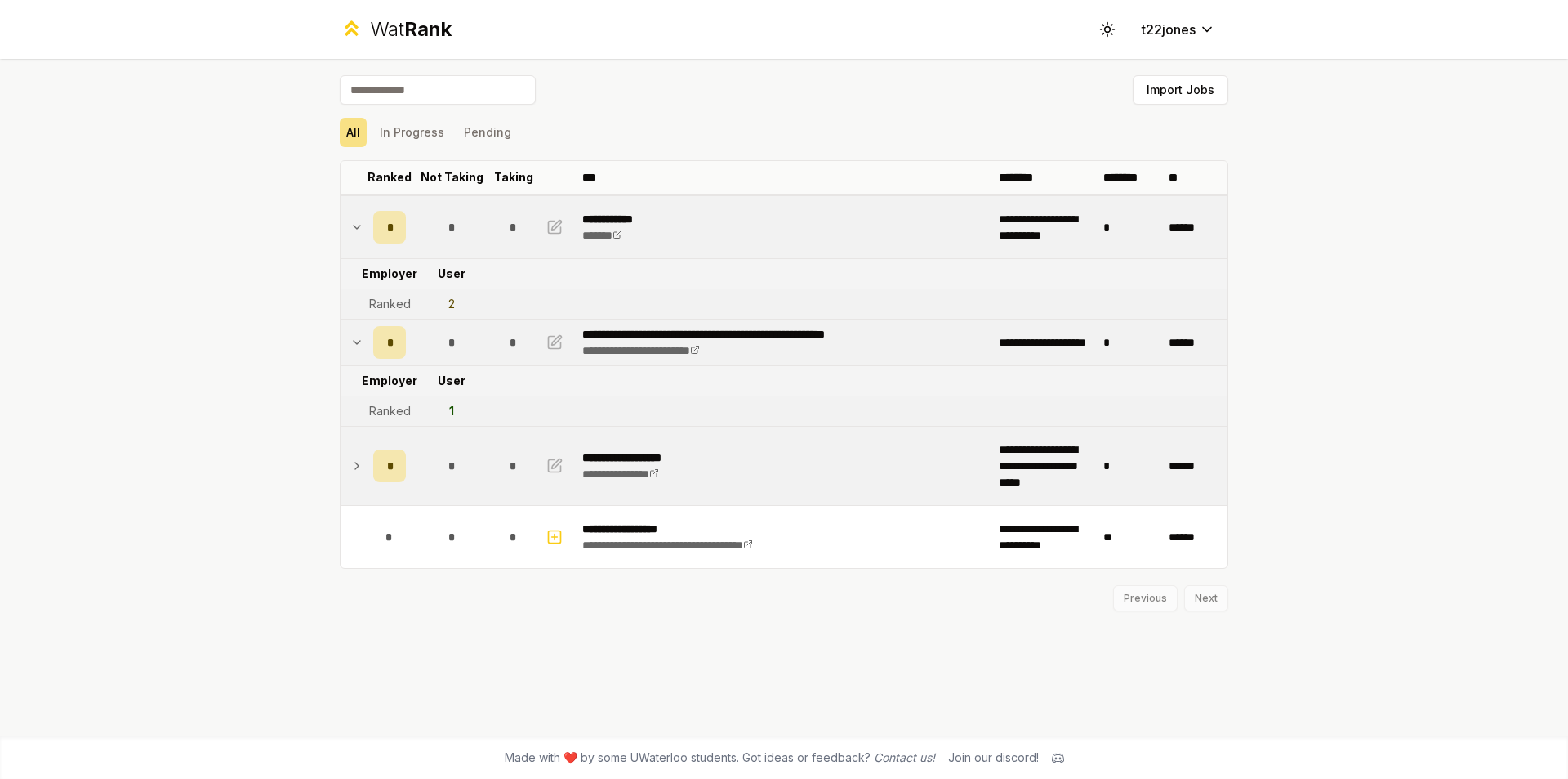
click at [358, 448] on td at bounding box center [354, 465] width 26 height 78
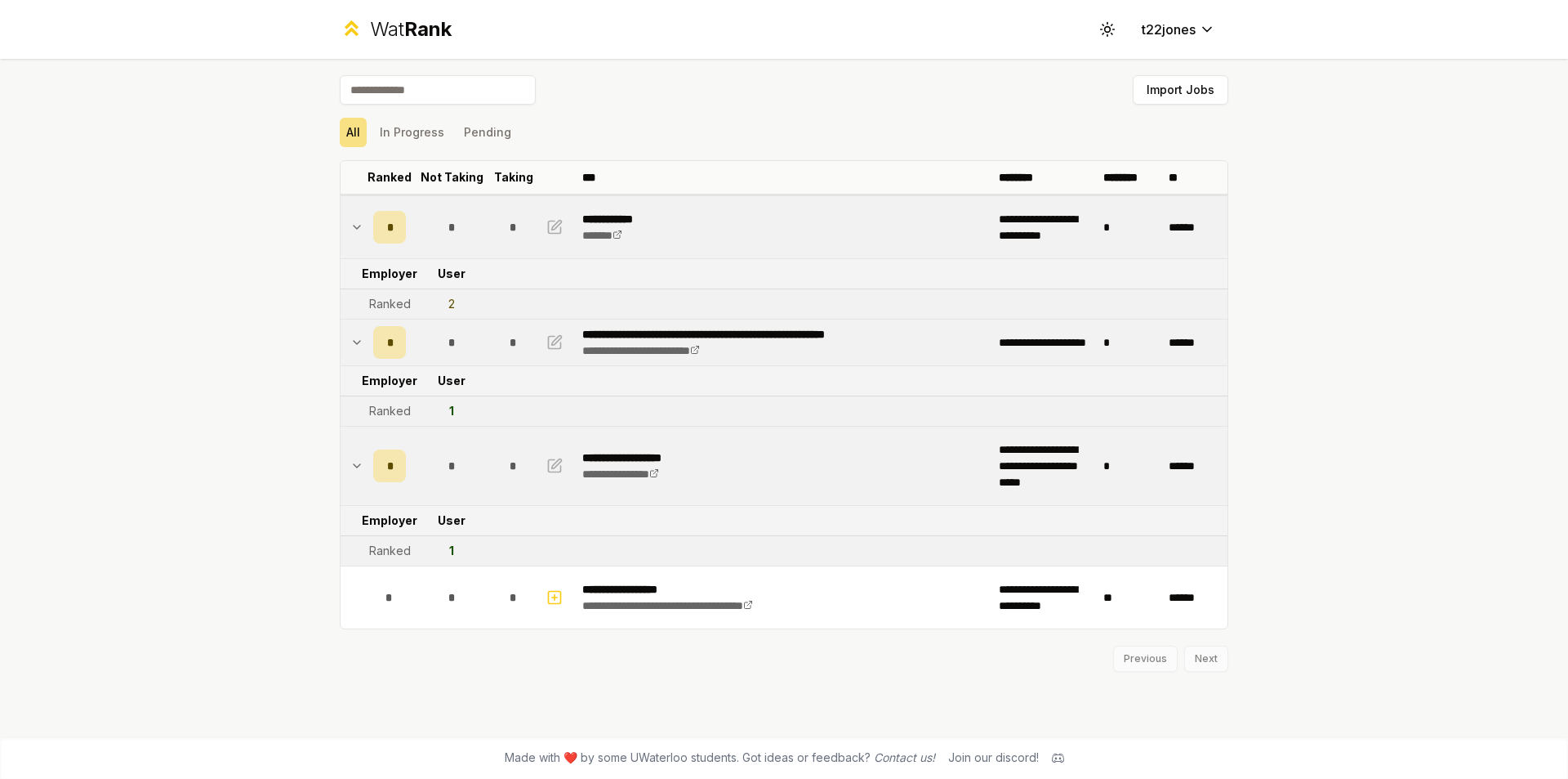
click at [356, 469] on icon at bounding box center [356, 466] width 13 height 20
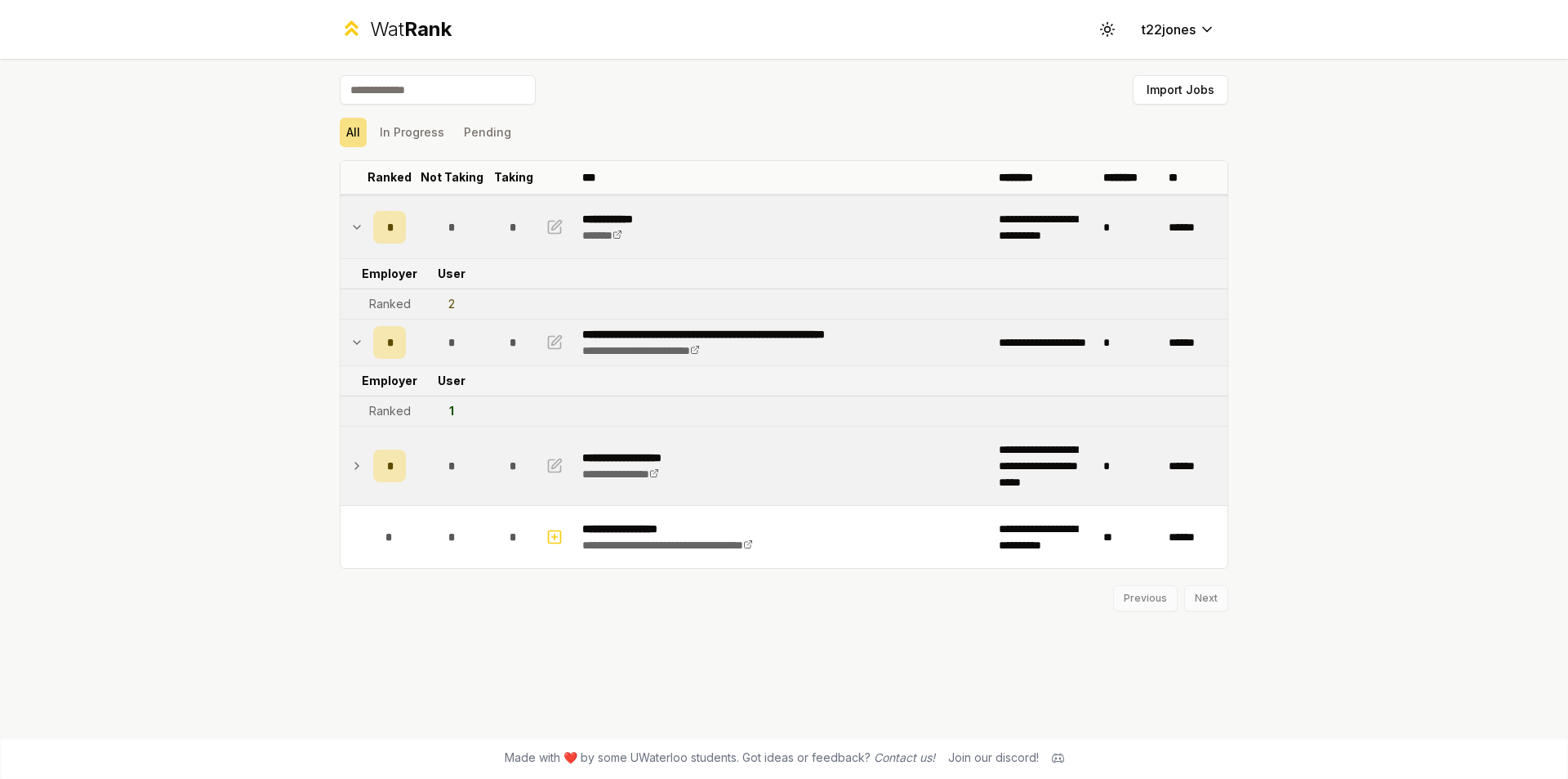
click at [356, 343] on icon at bounding box center [356, 343] width 13 height 20
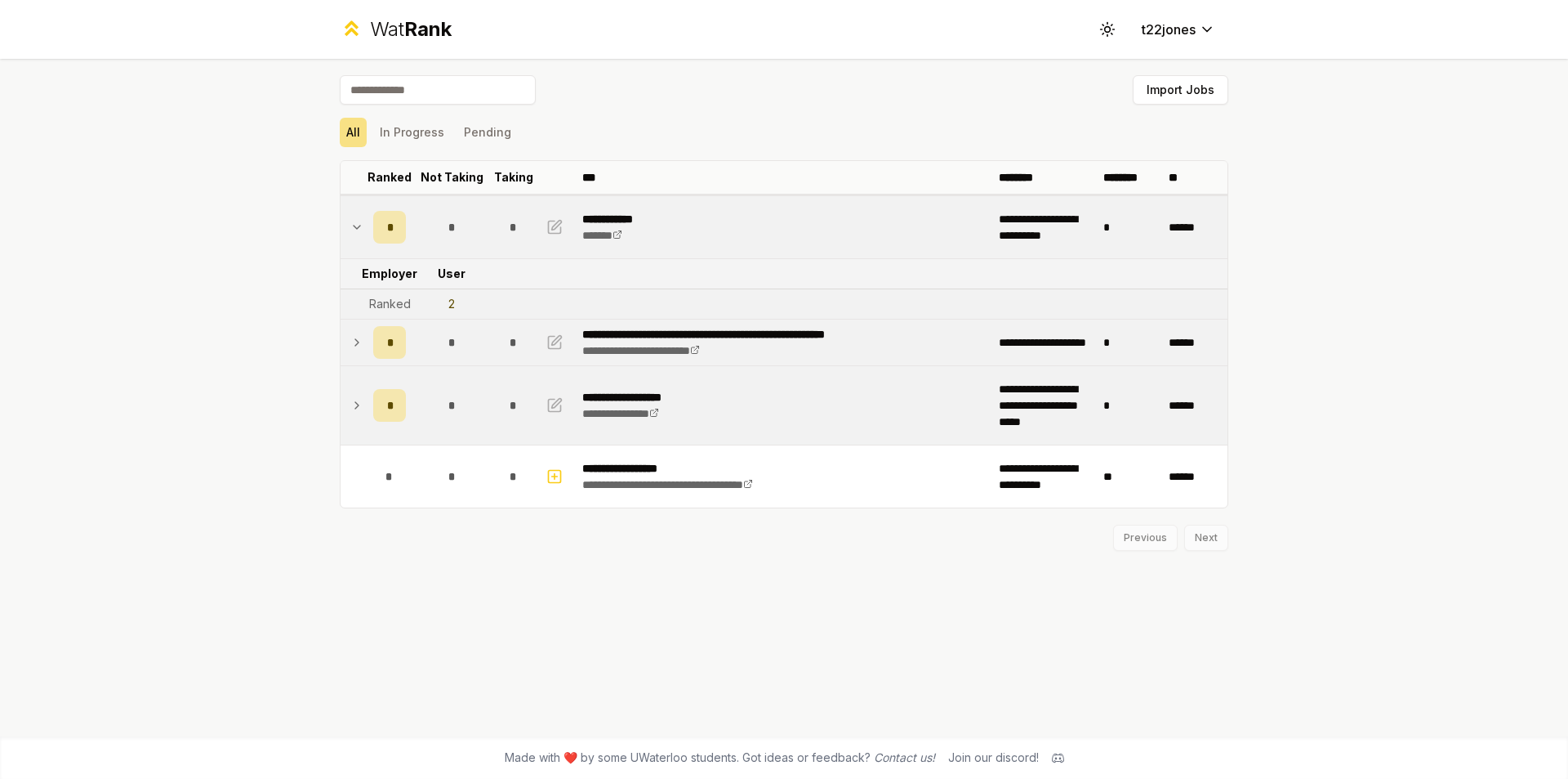
click at [353, 227] on icon at bounding box center [356, 228] width 13 height 20
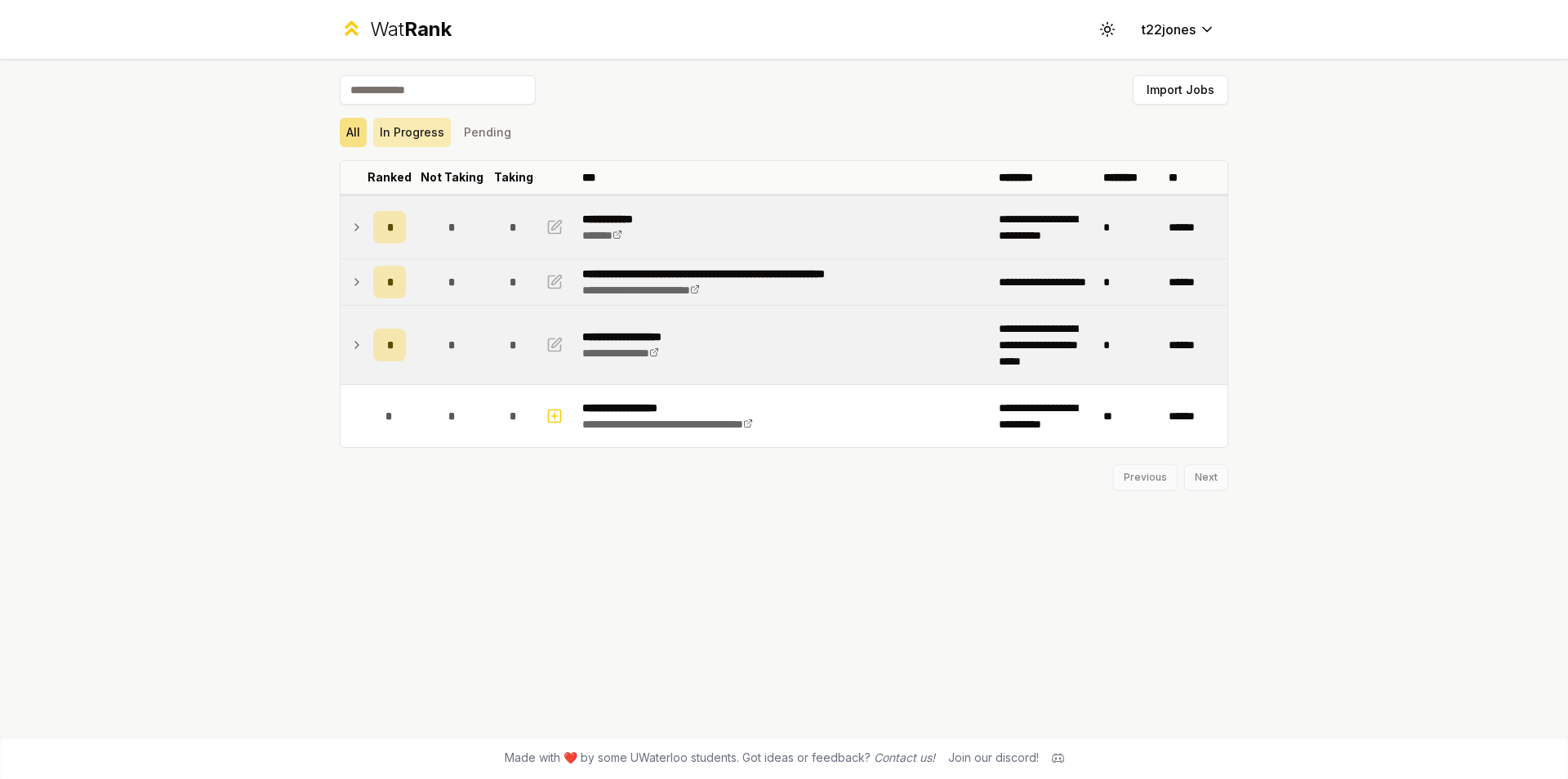
click at [429, 126] on button "In Progress" at bounding box center [412, 132] width 77 height 30
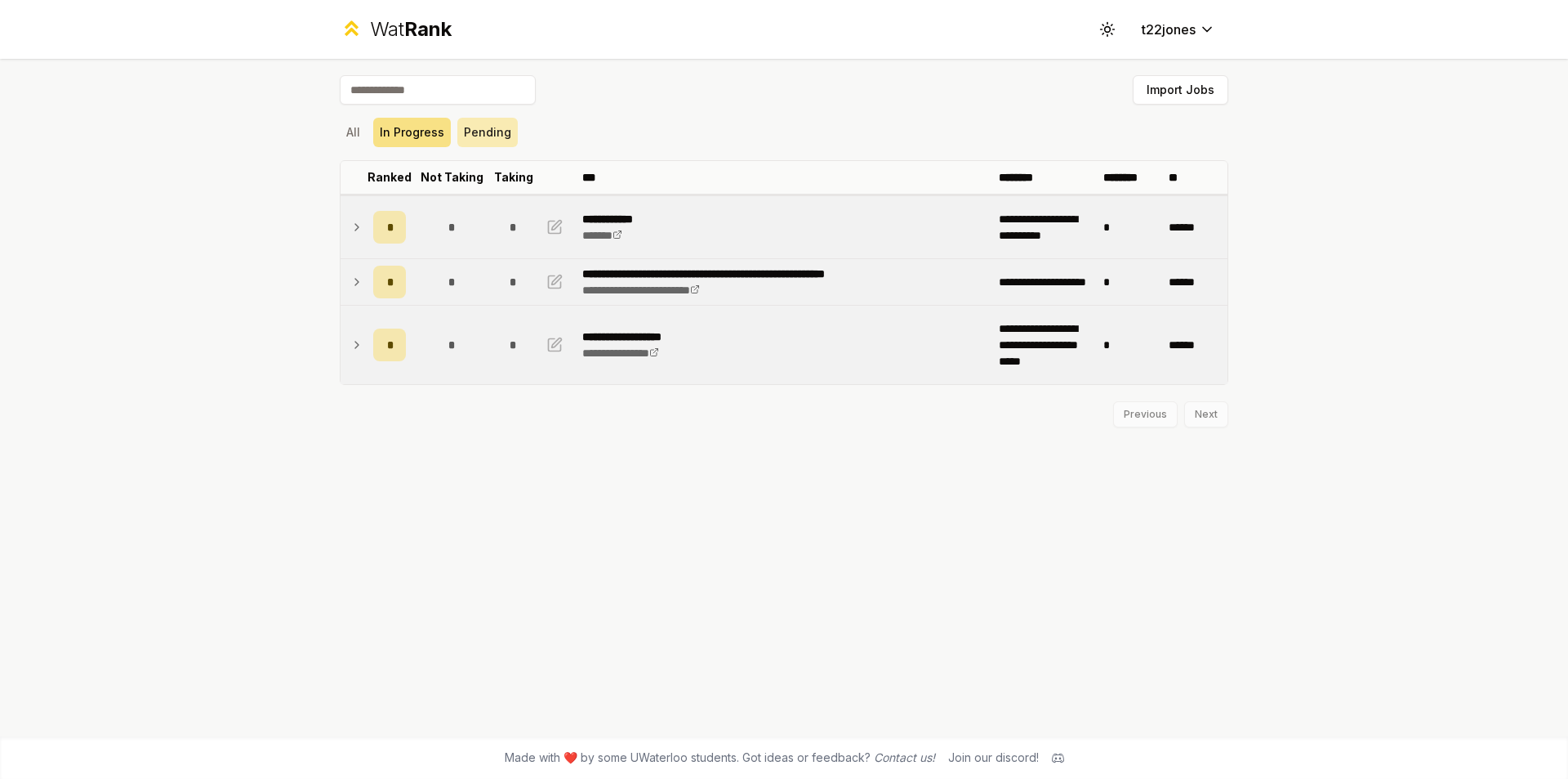
click at [467, 135] on button "Pending" at bounding box center [487, 132] width 61 height 30
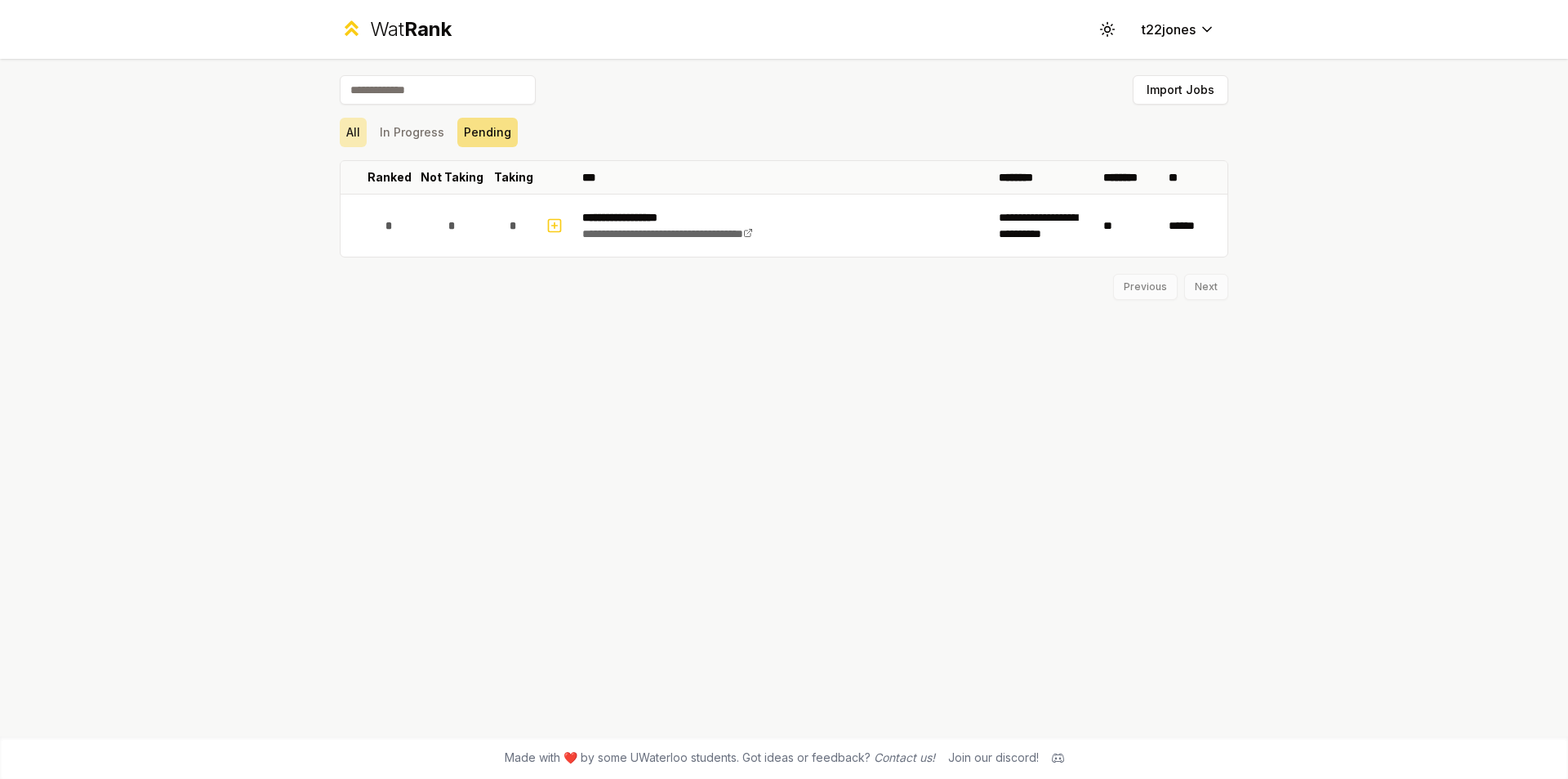
click at [345, 140] on button "All" at bounding box center [353, 132] width 27 height 30
